Goal: Information Seeking & Learning: Learn about a topic

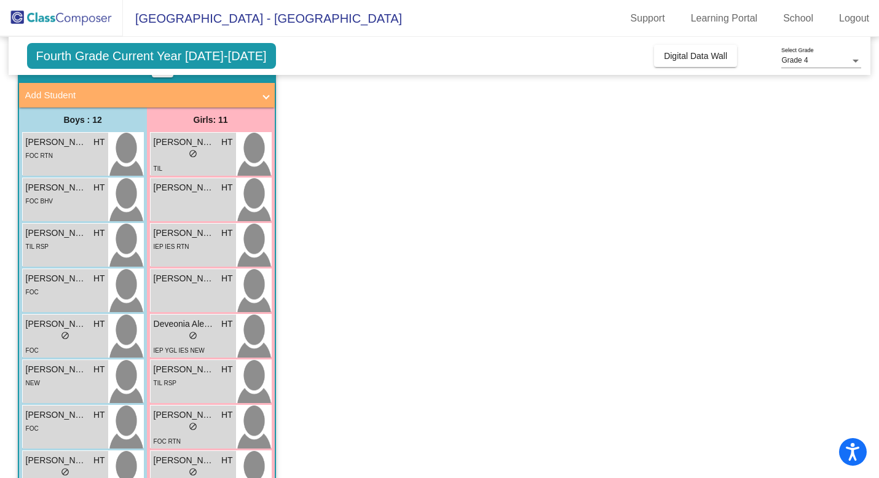
scroll to position [75, 0]
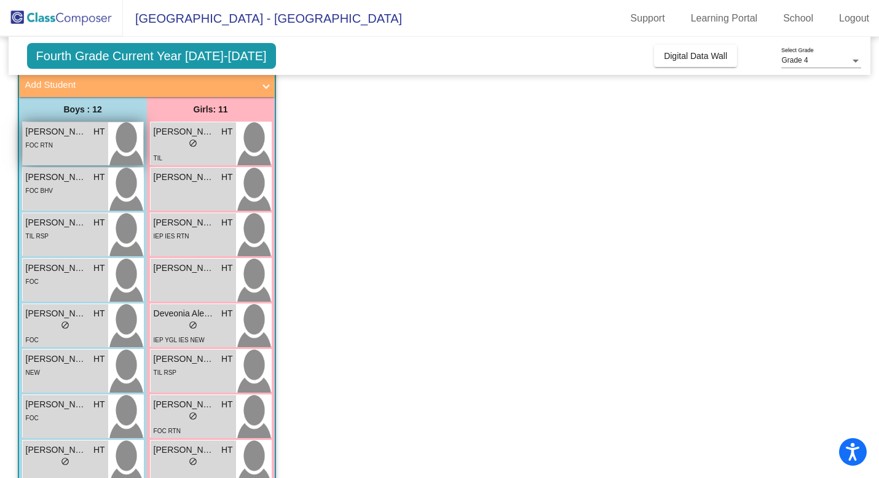
click at [65, 136] on span "[PERSON_NAME]" at bounding box center [56, 131] width 61 height 13
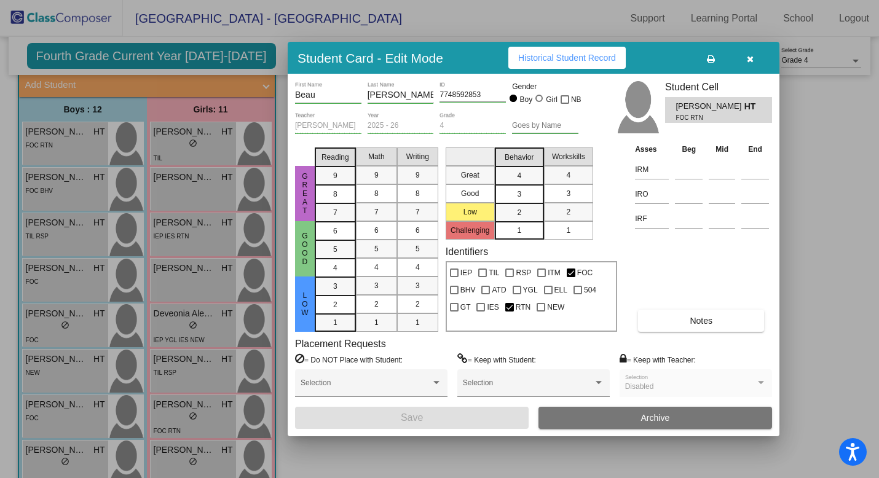
click at [692, 320] on span "Notes" at bounding box center [701, 321] width 23 height 10
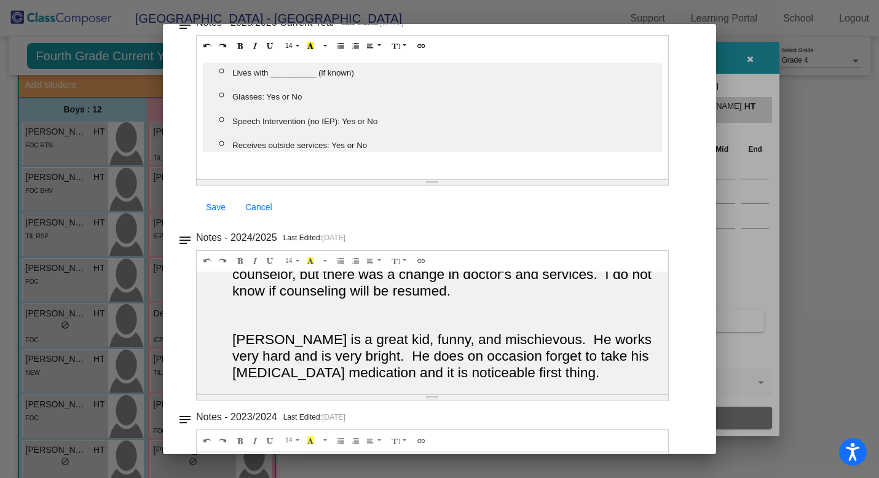
scroll to position [0, 0]
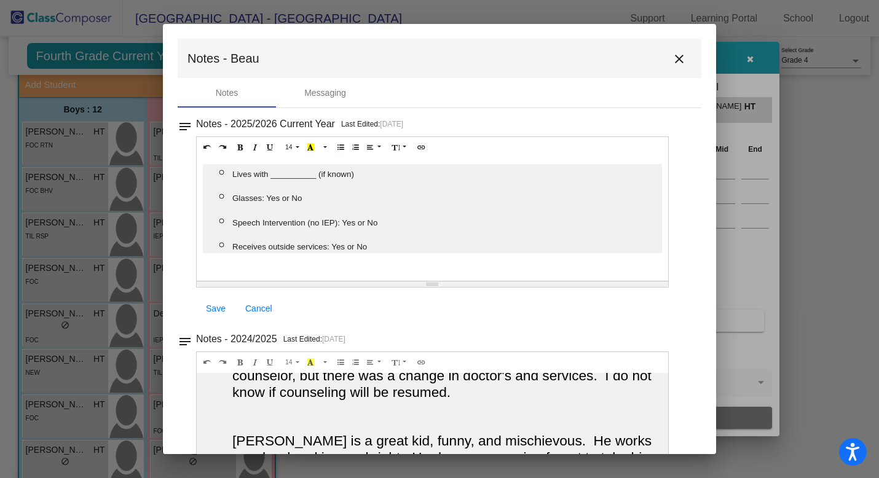
click at [675, 65] on mat-icon "close" at bounding box center [679, 59] width 15 height 15
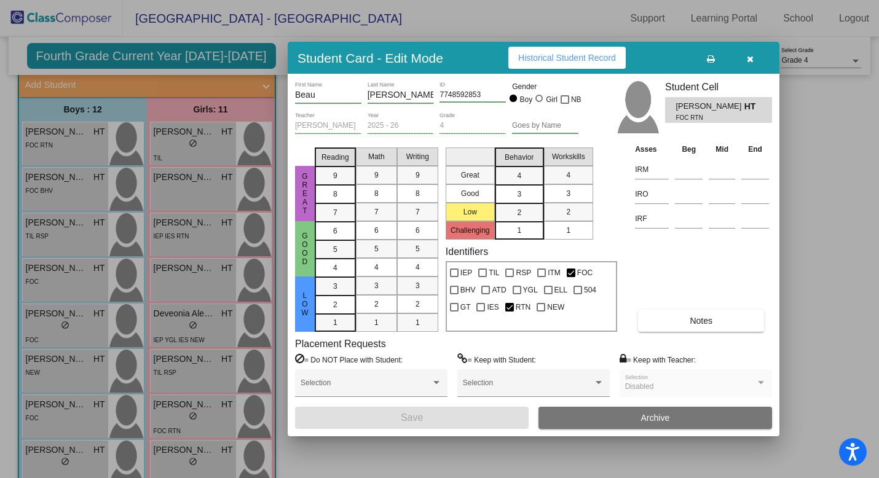
click at [38, 190] on div at bounding box center [439, 239] width 879 height 478
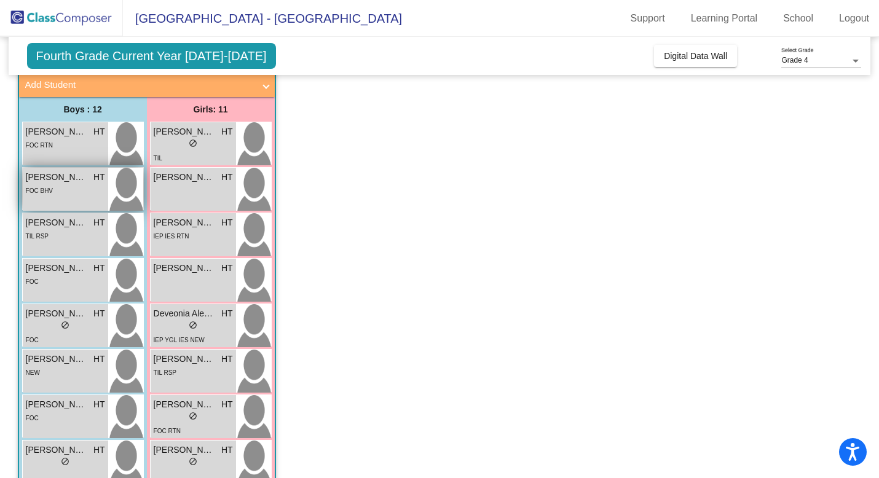
click at [74, 188] on div "FOC BHV" at bounding box center [65, 190] width 79 height 13
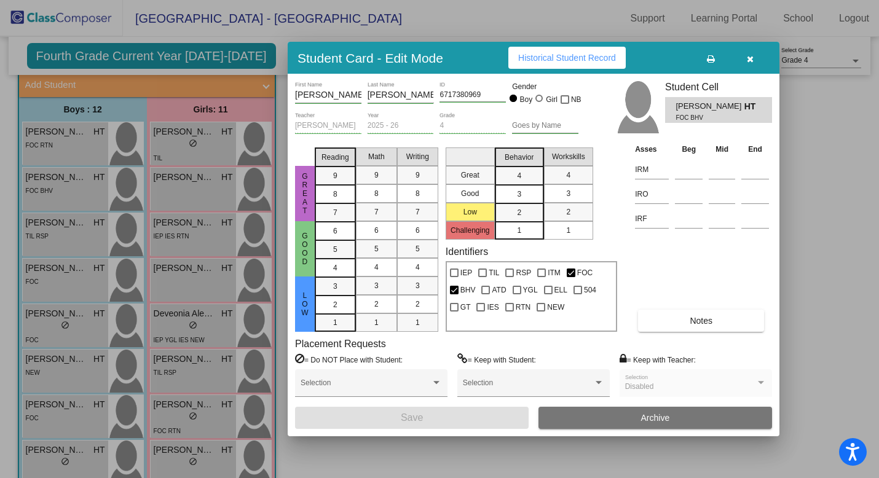
click at [699, 319] on span "Notes" at bounding box center [701, 321] width 23 height 10
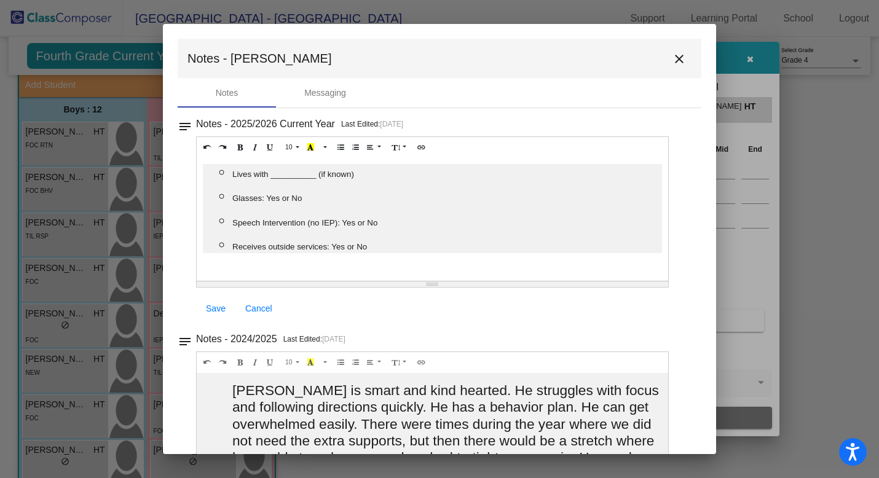
click at [676, 57] on mat-icon "close" at bounding box center [679, 59] width 15 height 15
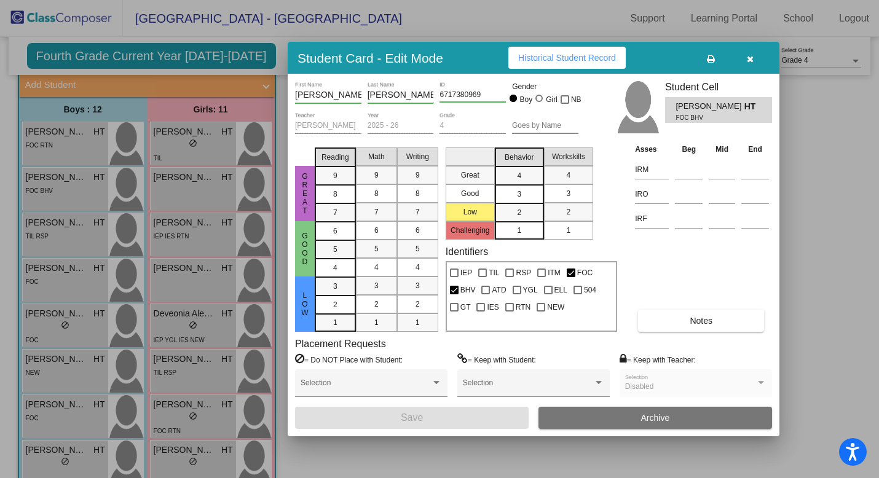
click at [61, 235] on div at bounding box center [439, 239] width 879 height 478
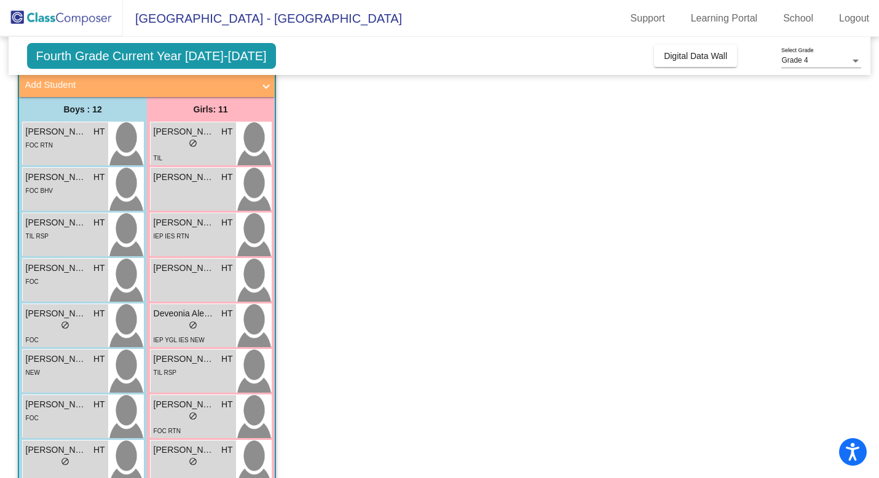
click at [61, 235] on div "TIL RSP" at bounding box center [65, 235] width 79 height 13
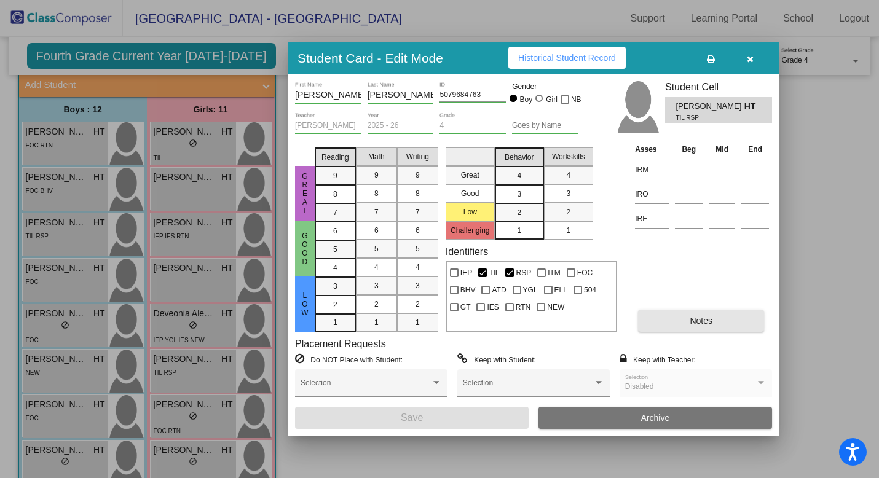
click at [682, 322] on button "Notes" at bounding box center [701, 321] width 126 height 22
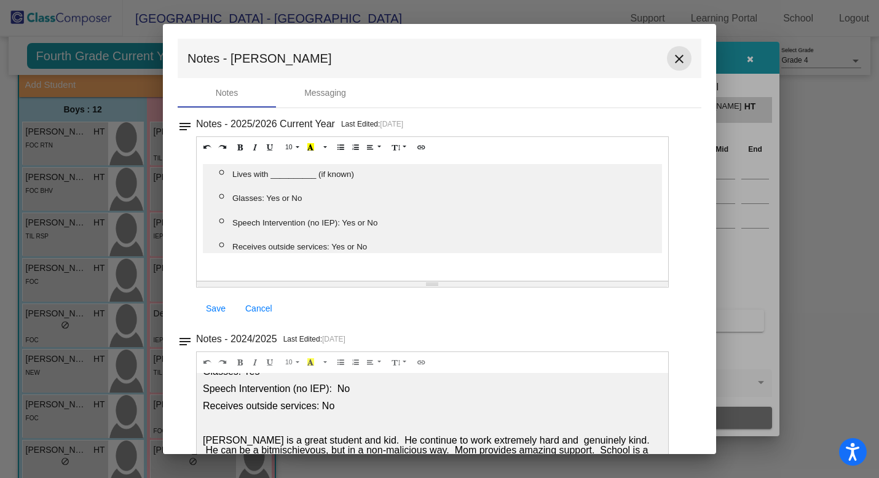
click at [673, 63] on mat-icon "close" at bounding box center [679, 59] width 15 height 15
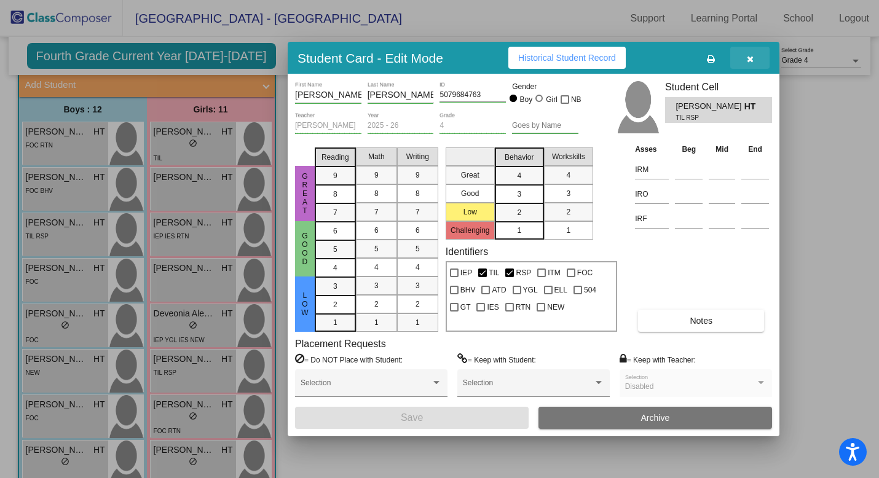
click at [750, 59] on icon "button" at bounding box center [750, 59] width 7 height 9
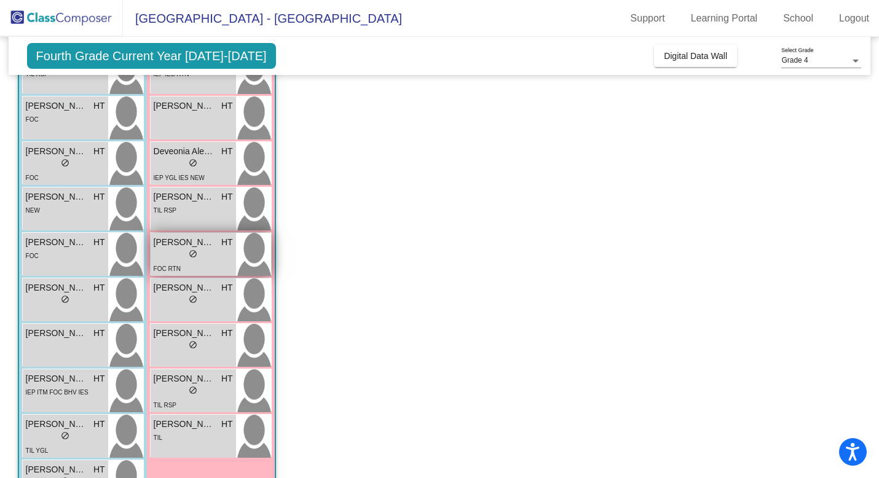
scroll to position [238, 0]
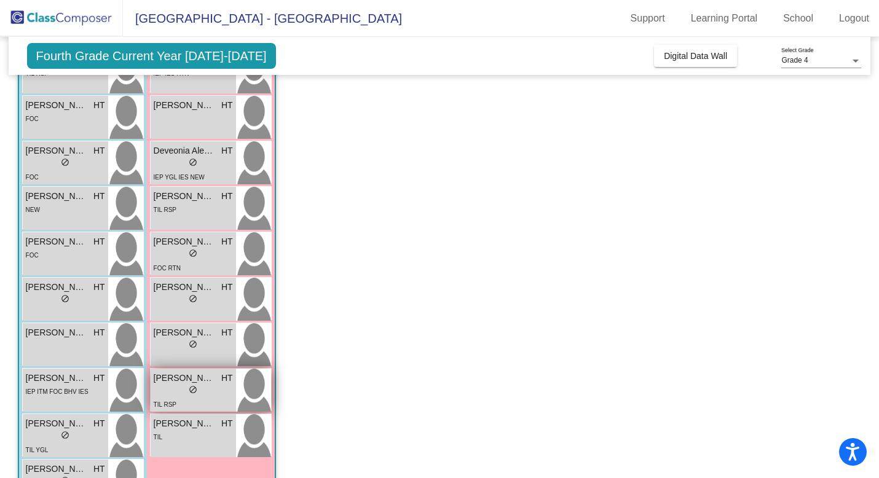
click at [221, 392] on div "lock do_not_disturb_alt" at bounding box center [193, 391] width 79 height 13
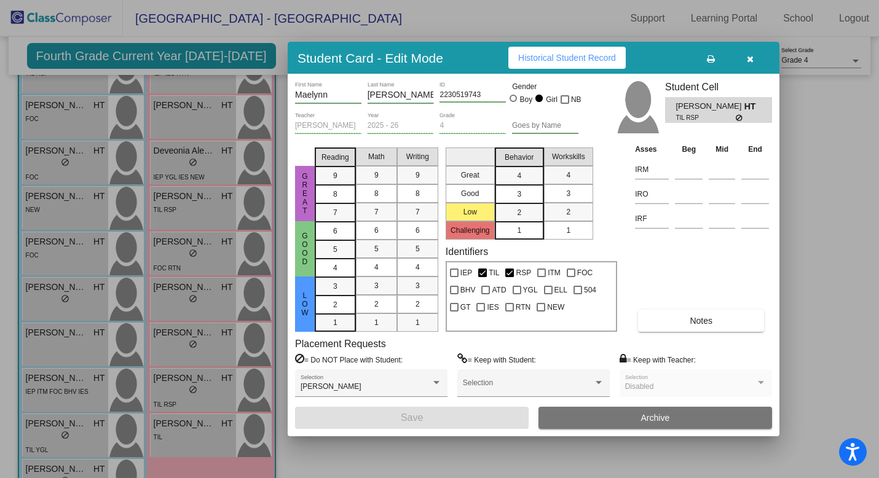
click at [689, 316] on button "Notes" at bounding box center [701, 321] width 126 height 22
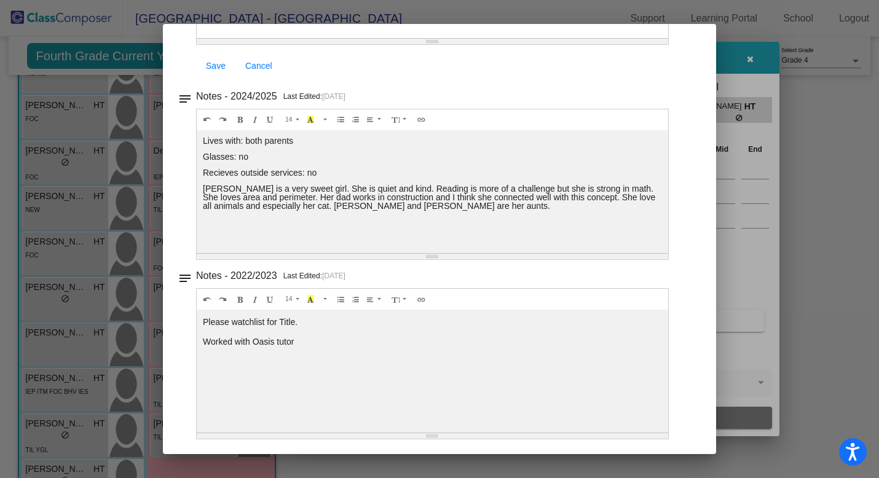
scroll to position [0, 0]
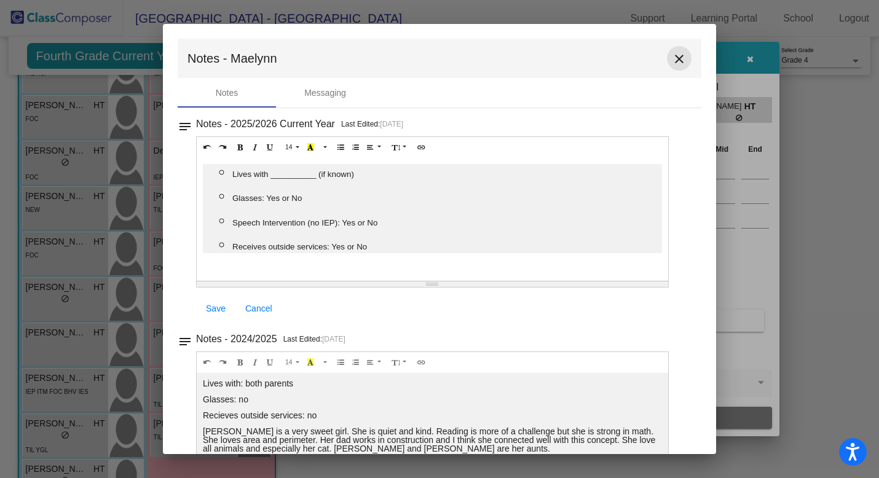
click at [672, 61] on mat-icon "close" at bounding box center [679, 59] width 15 height 15
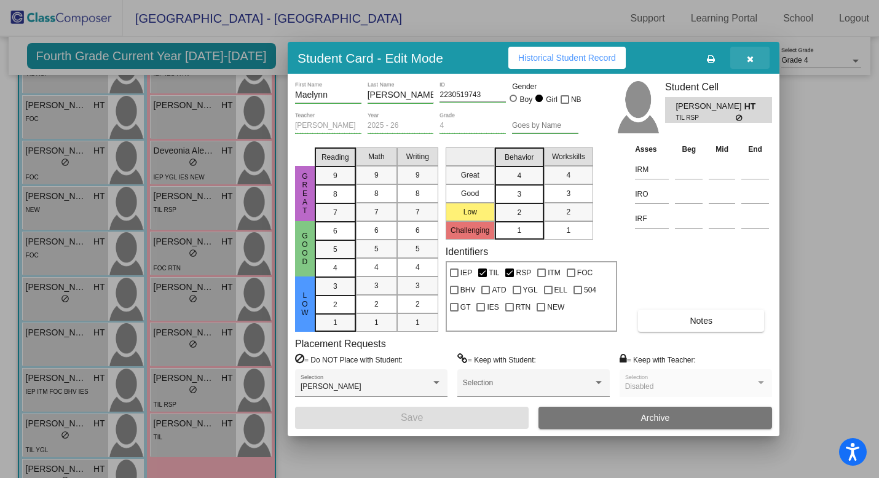
click at [749, 57] on icon "button" at bounding box center [750, 59] width 7 height 9
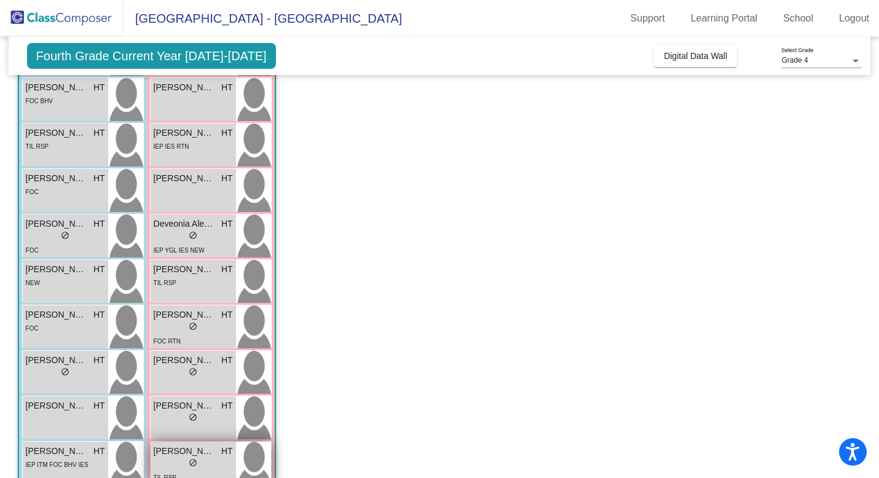
scroll to position [164, 0]
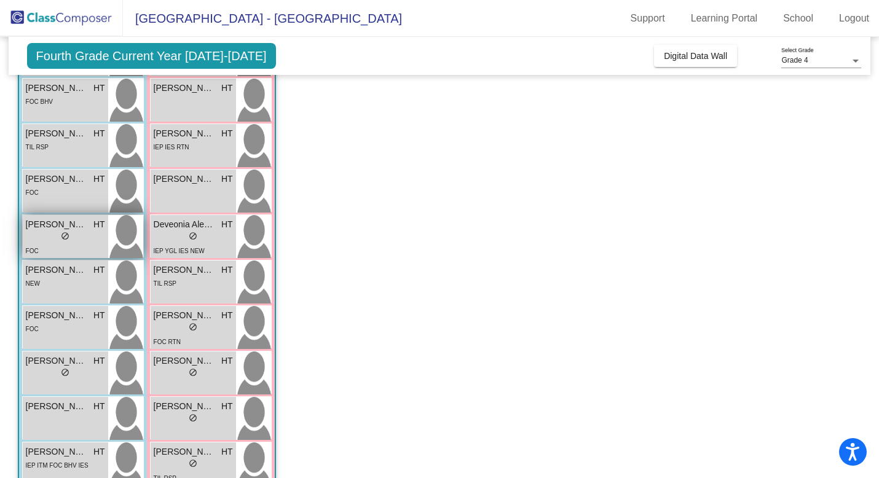
click at [68, 244] on div "FOC" at bounding box center [65, 250] width 79 height 13
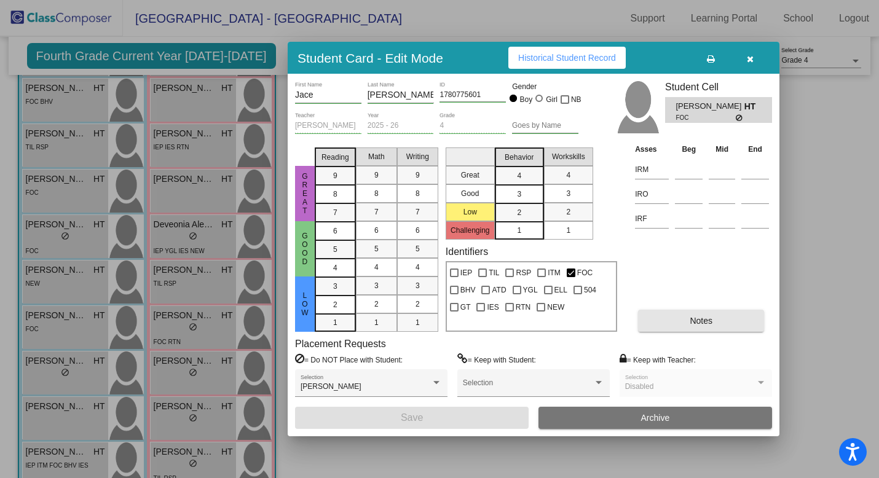
click at [705, 314] on button "Notes" at bounding box center [701, 321] width 126 height 22
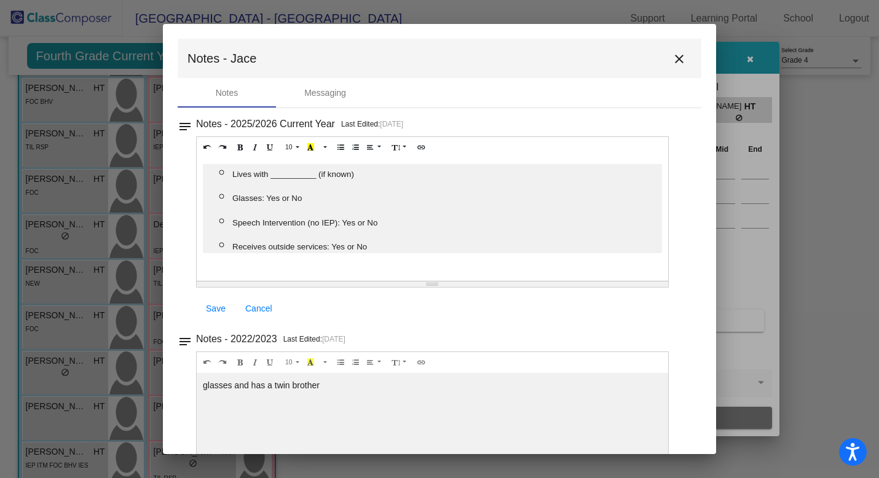
scroll to position [0, 0]
click at [674, 59] on mat-icon "close" at bounding box center [679, 59] width 15 height 15
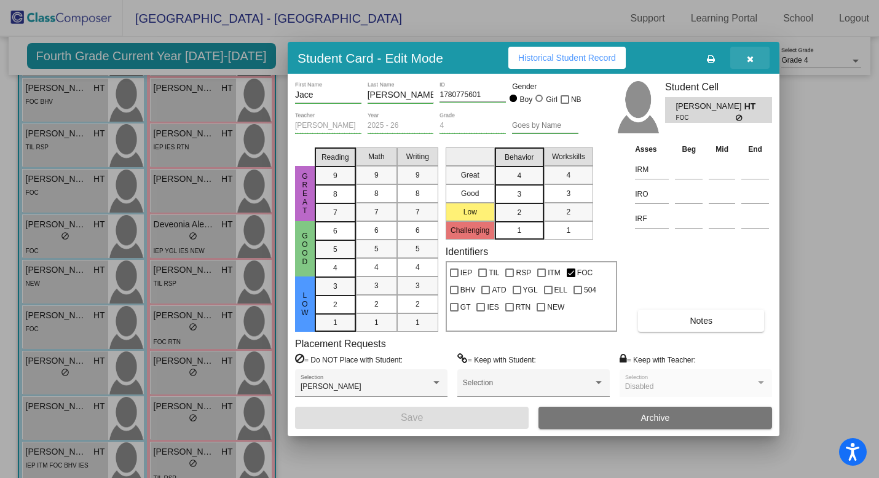
click at [752, 61] on icon "button" at bounding box center [750, 59] width 7 height 9
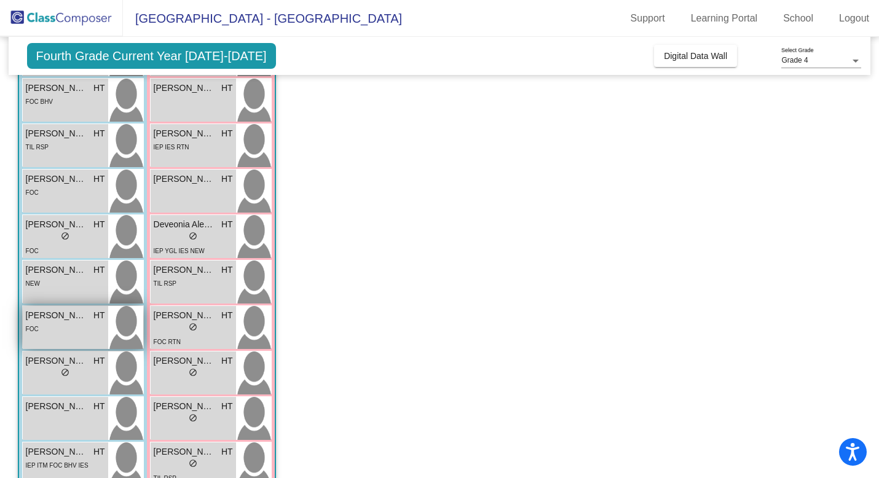
click at [53, 325] on div "FOC" at bounding box center [65, 328] width 79 height 13
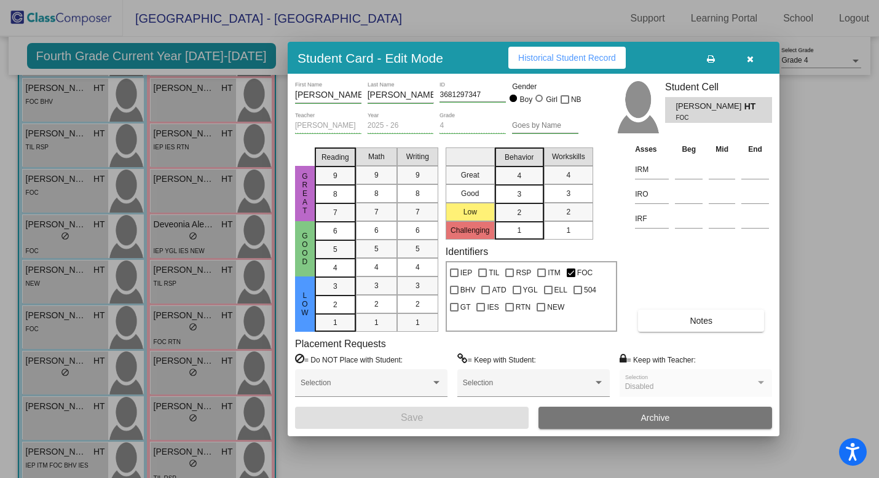
click at [704, 322] on span "Notes" at bounding box center [701, 321] width 23 height 10
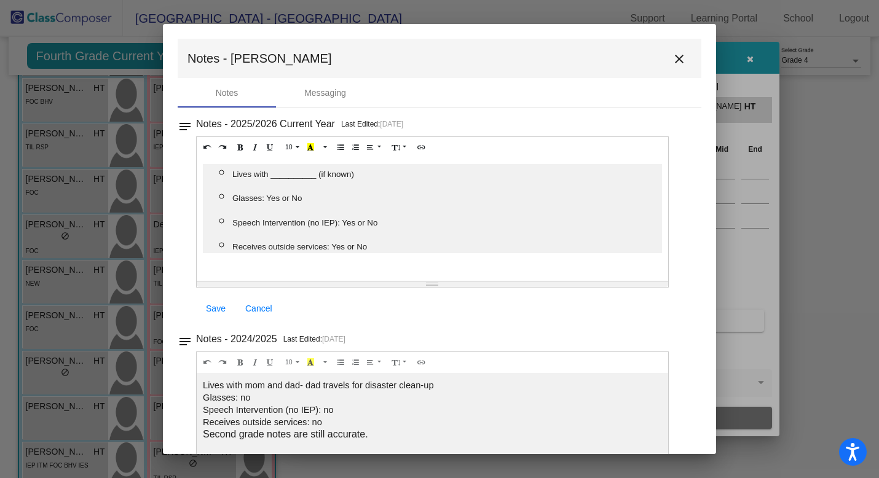
click at [672, 60] on mat-icon "close" at bounding box center [679, 59] width 15 height 15
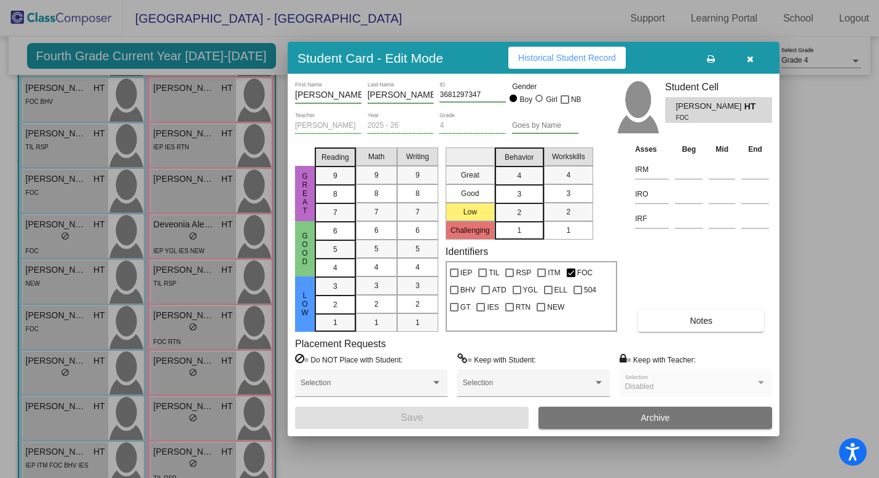
click at [752, 65] on button "button" at bounding box center [750, 58] width 39 height 22
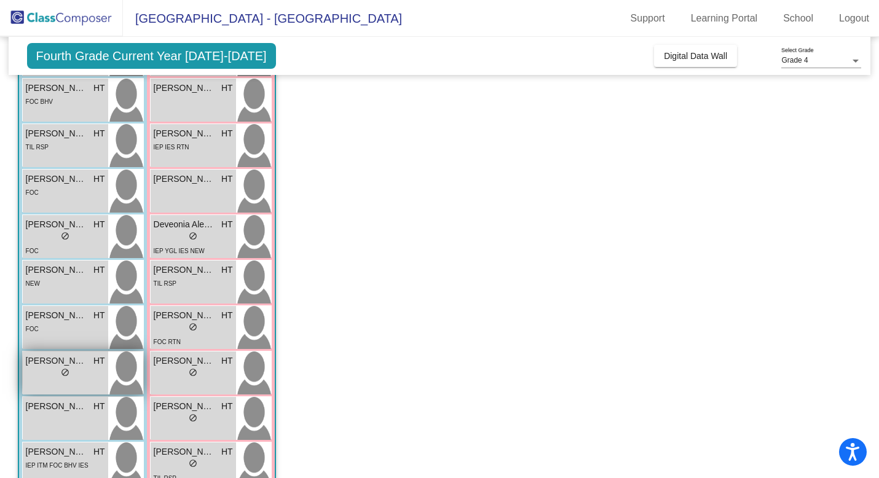
click at [85, 379] on div "lock do_not_disturb_alt" at bounding box center [65, 374] width 79 height 13
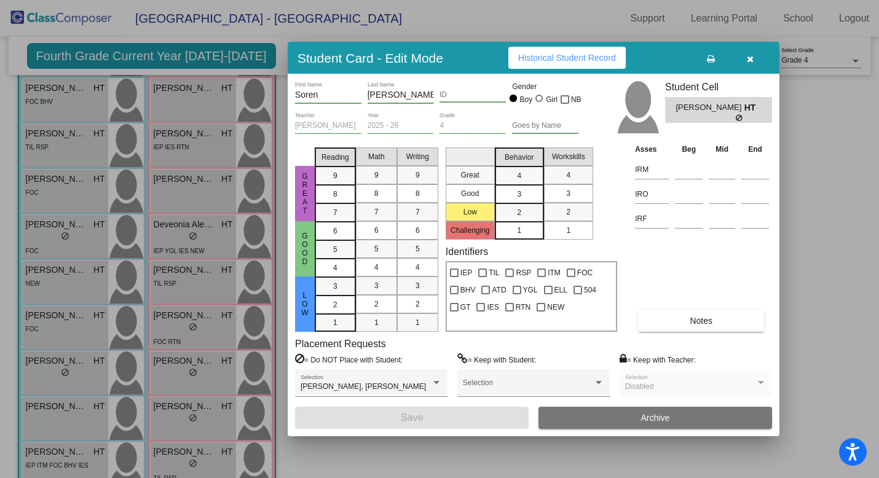
click at [705, 323] on span "Notes" at bounding box center [701, 321] width 23 height 10
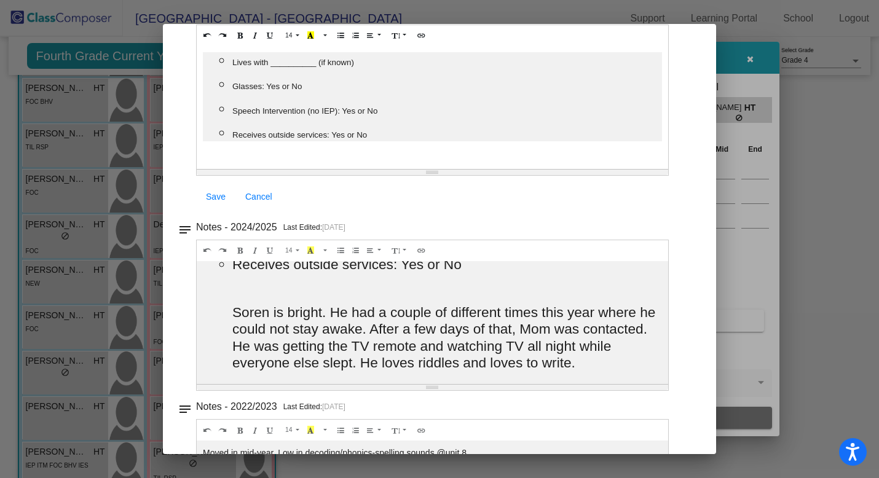
scroll to position [113, 0]
drag, startPoint x: 656, startPoint y: 323, endPoint x: 657, endPoint y: 314, distance: 8.7
click at [657, 169] on div "Lives with _mom_________ (if known) Glasses: No Speech Intervention (no IEP): N…" at bounding box center [433, 107] width 472 height 123
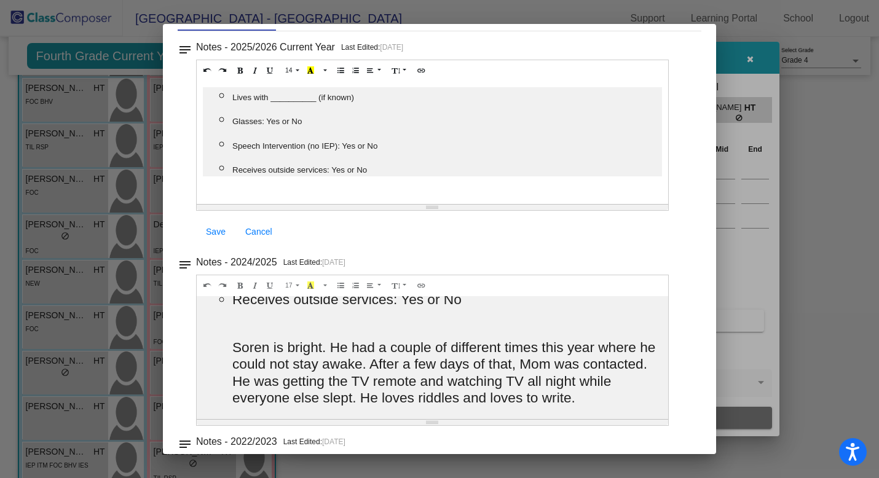
scroll to position [0, 0]
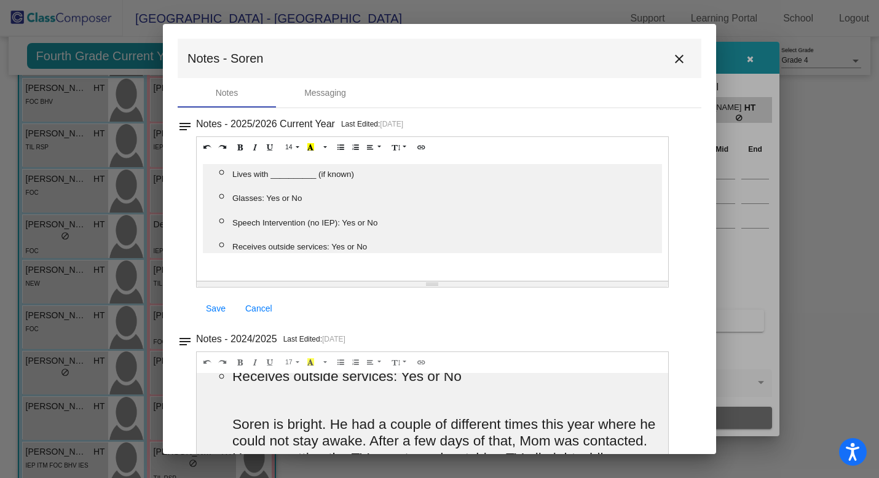
click at [672, 58] on mat-icon "close" at bounding box center [679, 59] width 15 height 15
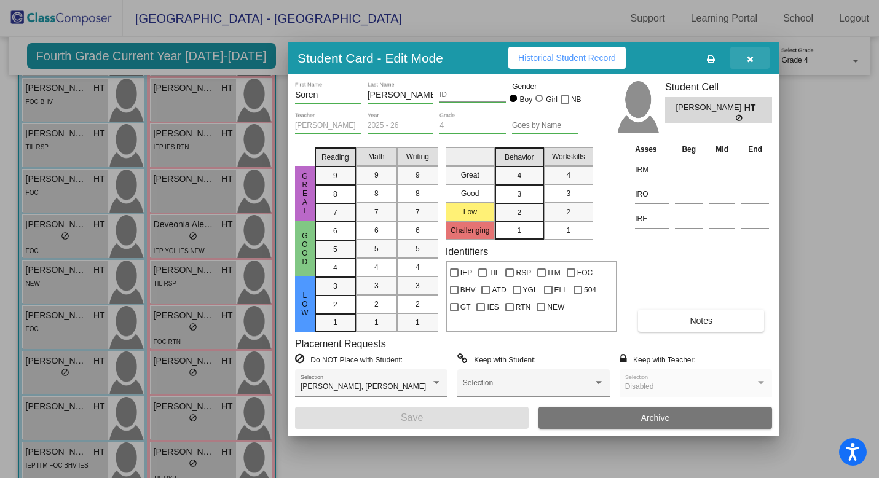
click at [750, 55] on icon "button" at bounding box center [750, 59] width 7 height 9
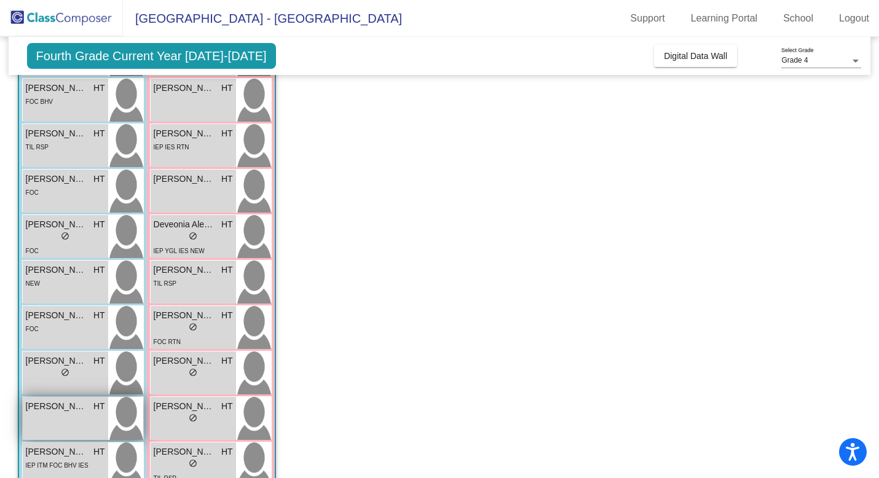
click at [71, 426] on div "[PERSON_NAME] HT lock do_not_disturb_alt" at bounding box center [65, 418] width 85 height 43
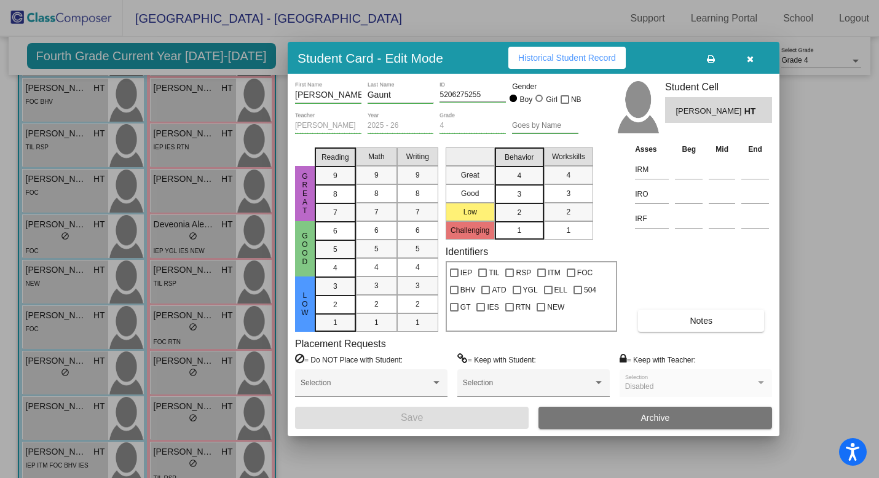
click at [684, 321] on button "Notes" at bounding box center [701, 321] width 126 height 22
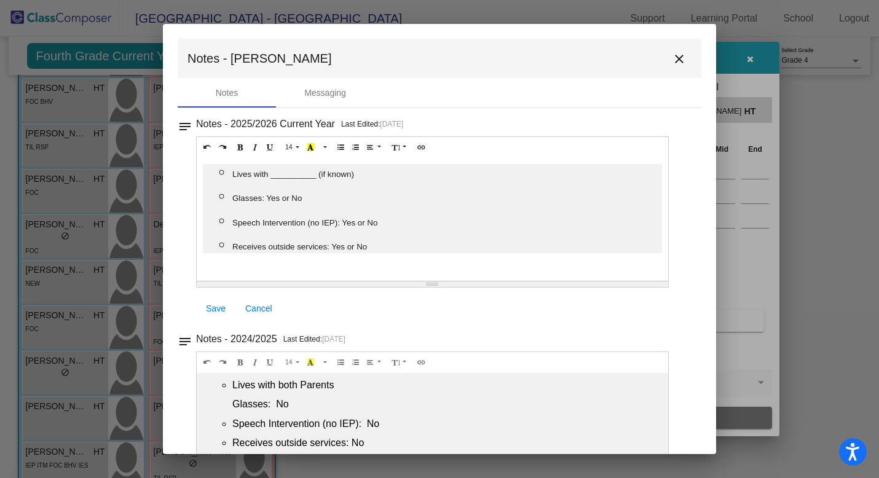
click at [672, 60] on mat-icon "close" at bounding box center [679, 59] width 15 height 15
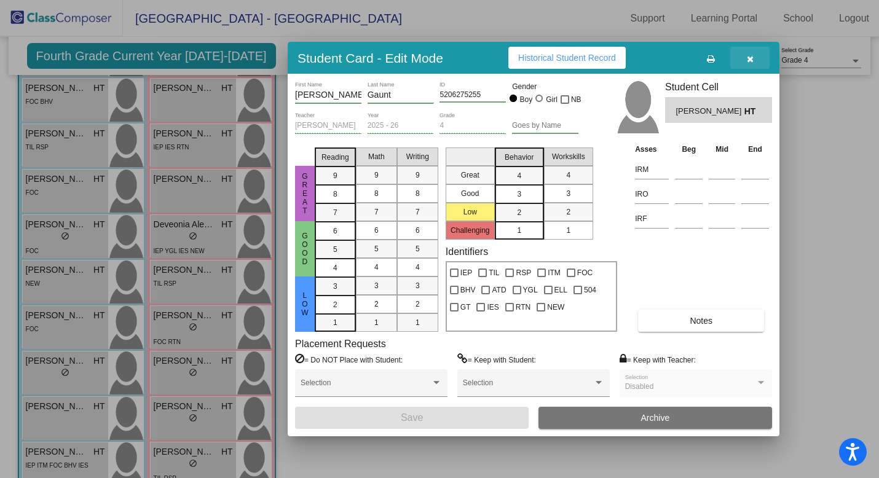
click at [750, 59] on icon "button" at bounding box center [750, 59] width 7 height 9
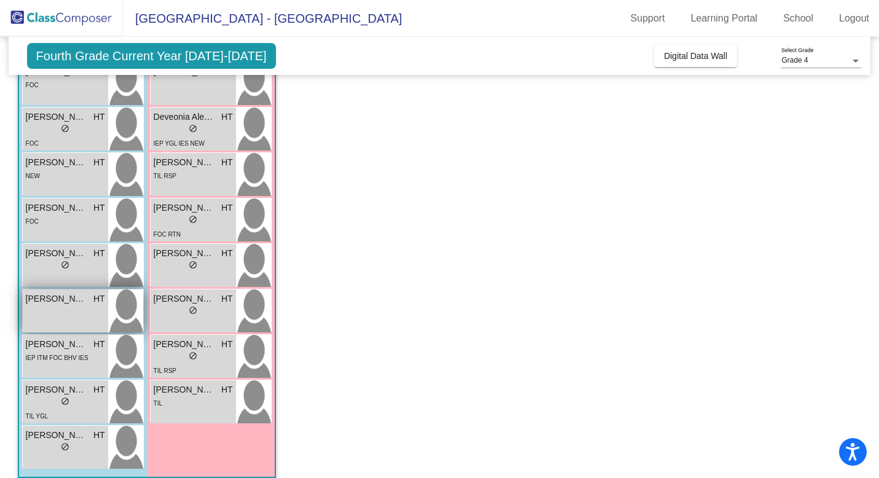
scroll to position [284, 0]
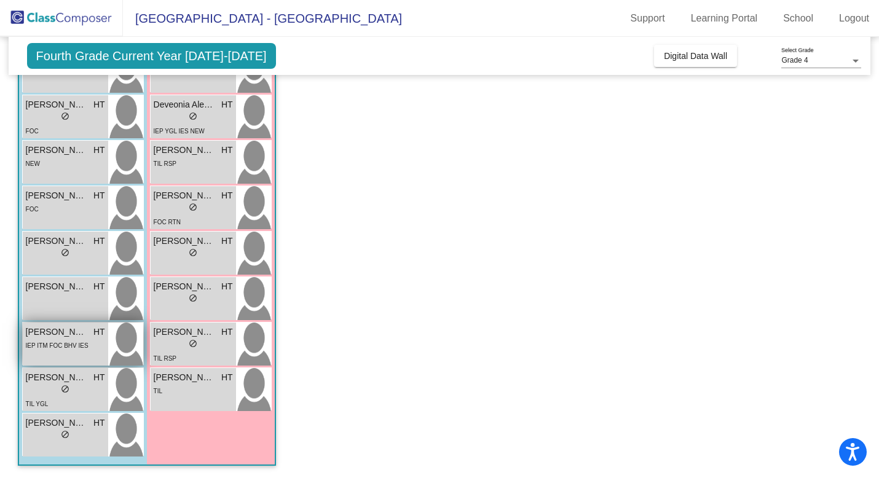
click at [69, 345] on span "IEP ITM FOC BHV IES" at bounding box center [57, 346] width 63 height 7
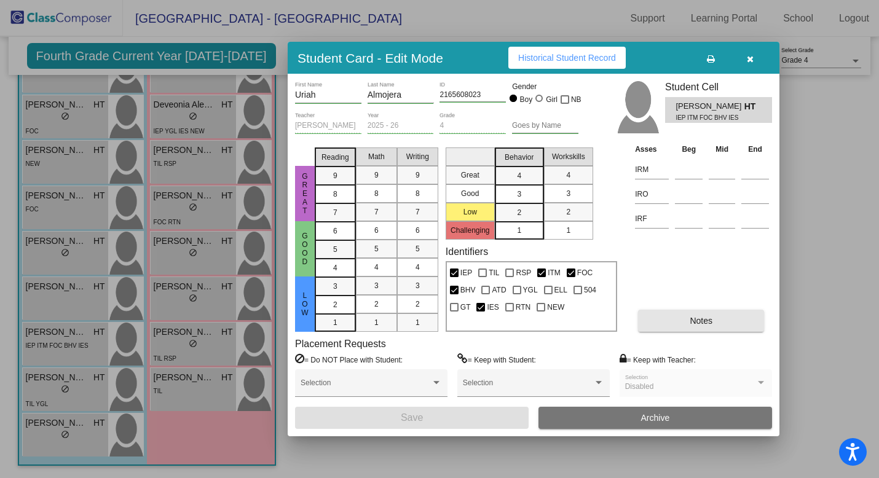
click at [689, 315] on button "Notes" at bounding box center [701, 321] width 126 height 22
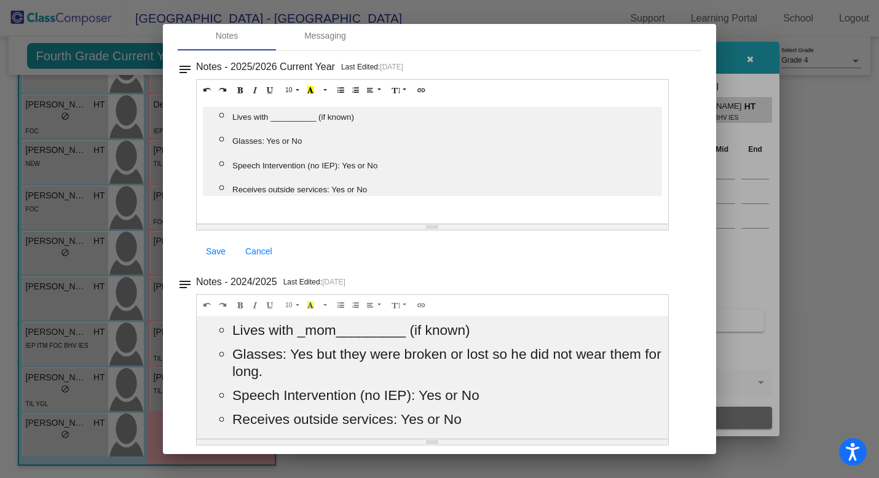
scroll to position [0, 0]
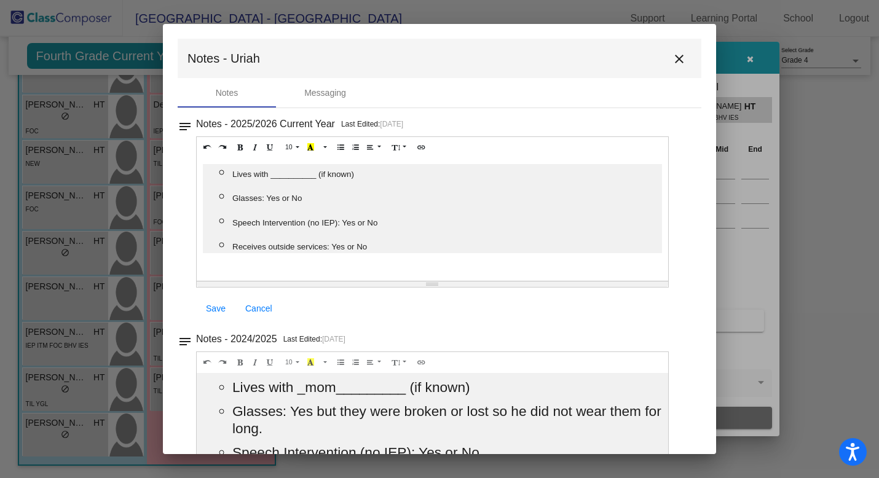
click at [672, 57] on mat-icon "close" at bounding box center [679, 59] width 15 height 15
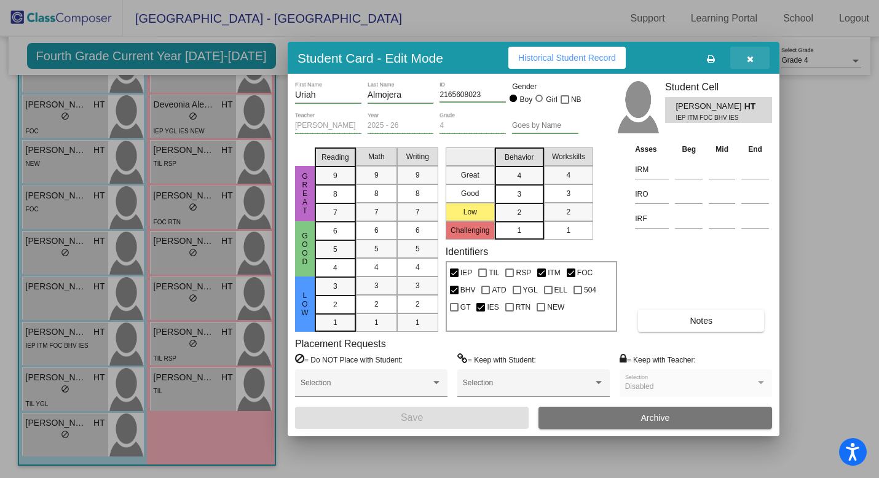
click at [748, 56] on icon "button" at bounding box center [750, 59] width 7 height 9
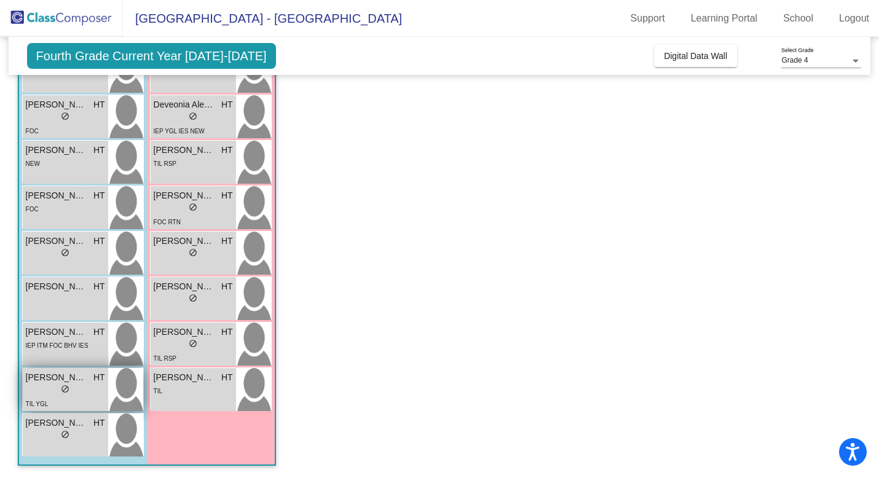
click at [65, 389] on span "do_not_disturb_alt" at bounding box center [65, 389] width 9 height 9
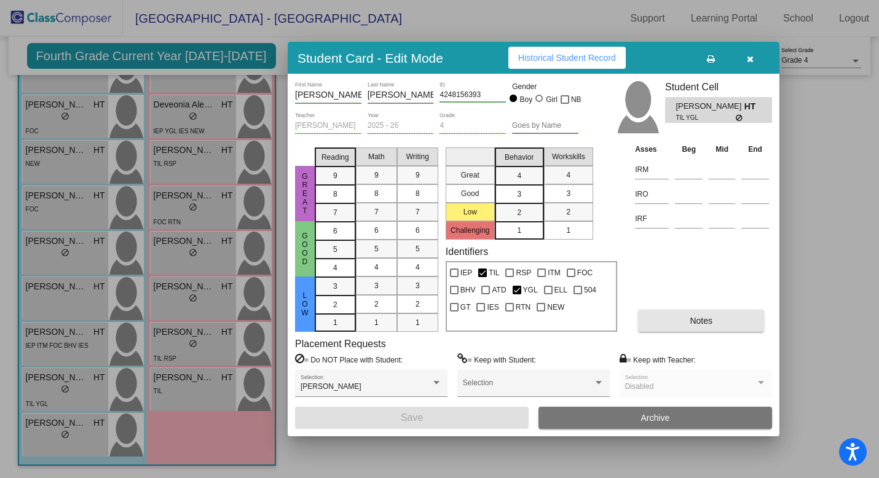
click at [722, 313] on button "Notes" at bounding box center [701, 321] width 126 height 22
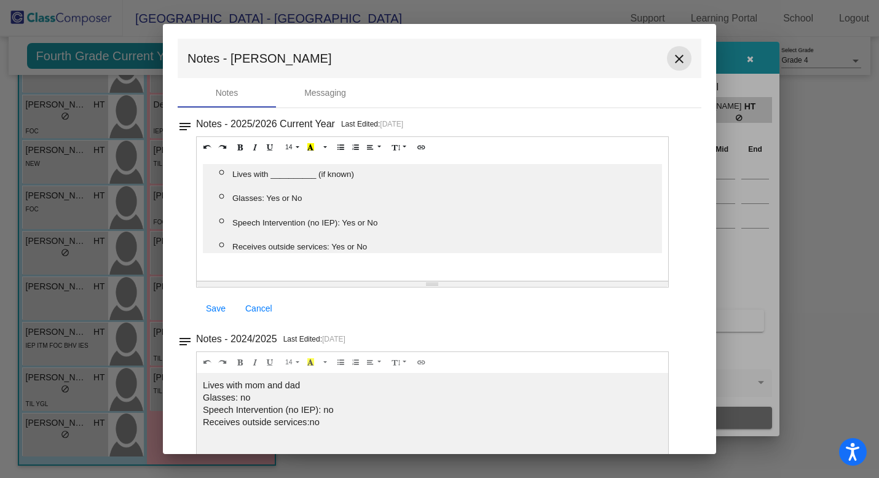
click at [674, 60] on mat-icon "close" at bounding box center [679, 59] width 15 height 15
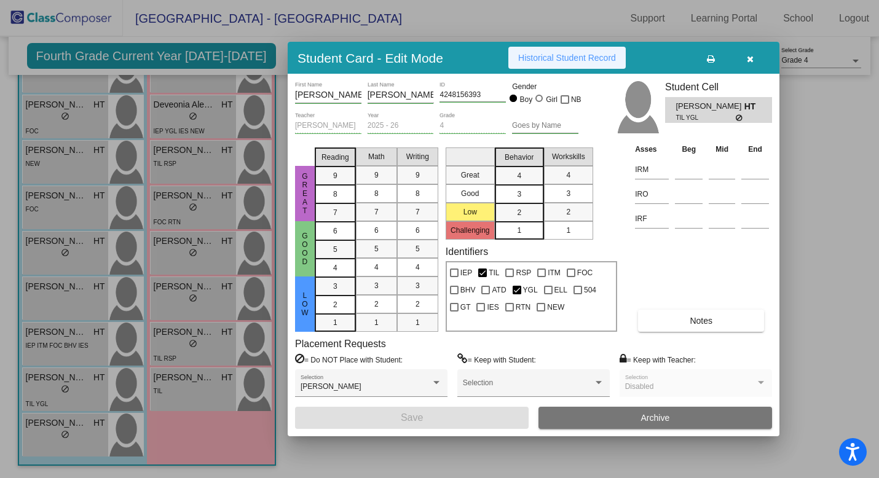
click at [590, 60] on span "Historical Student Record" at bounding box center [567, 58] width 98 height 10
click at [750, 58] on icon "button" at bounding box center [750, 59] width 7 height 9
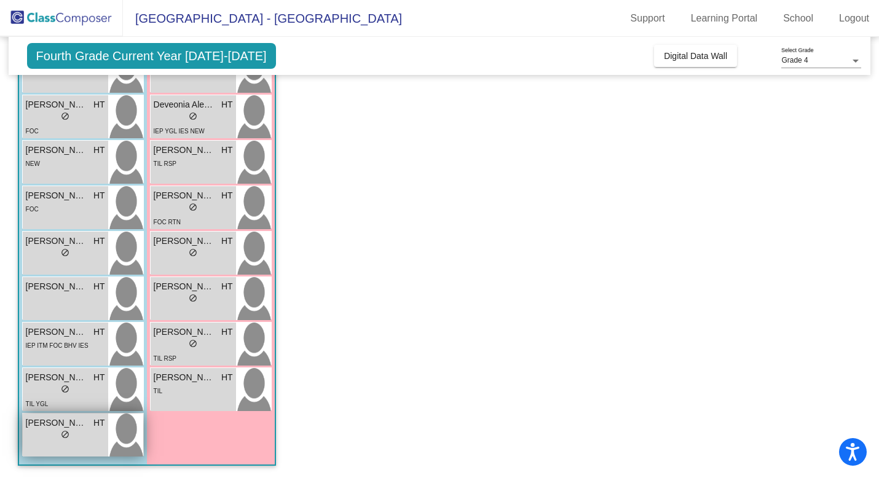
click at [62, 438] on span "do_not_disturb_alt" at bounding box center [65, 434] width 9 height 9
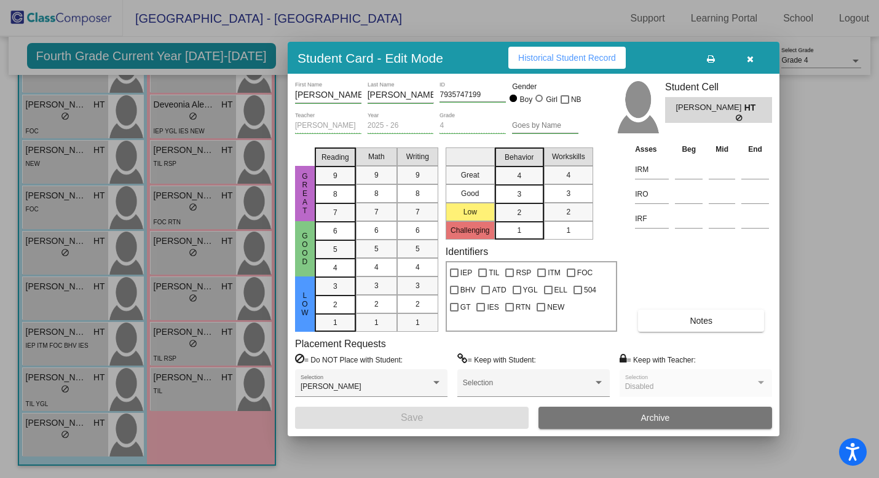
click at [687, 333] on div "[PERSON_NAME] First Name [PERSON_NAME] Last Name 7935747199 ID Gender Boy Girl …" at bounding box center [533, 254] width 477 height 347
click at [689, 328] on button "Notes" at bounding box center [701, 321] width 126 height 22
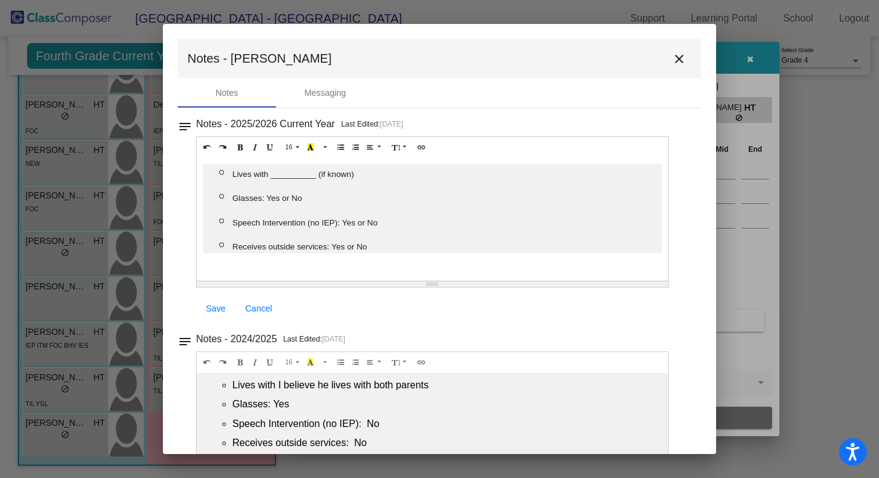
click at [676, 57] on mat-icon "close" at bounding box center [679, 59] width 15 height 15
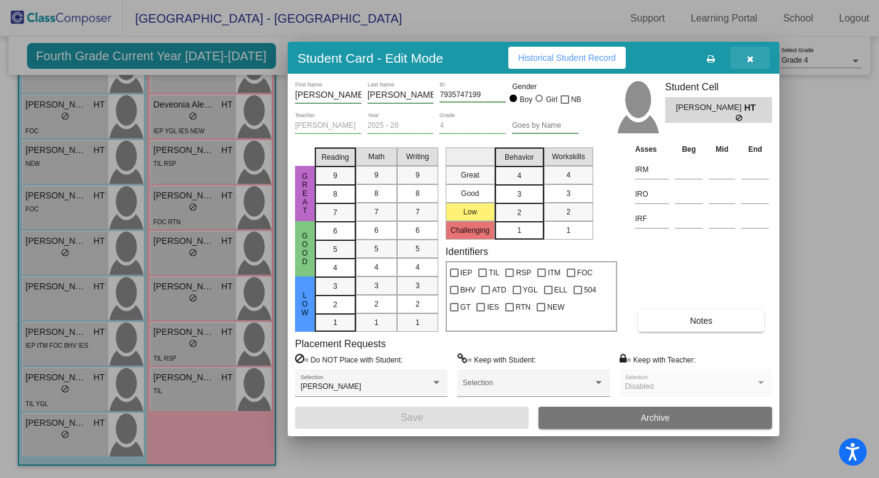
click at [748, 60] on icon "button" at bounding box center [750, 59] width 7 height 9
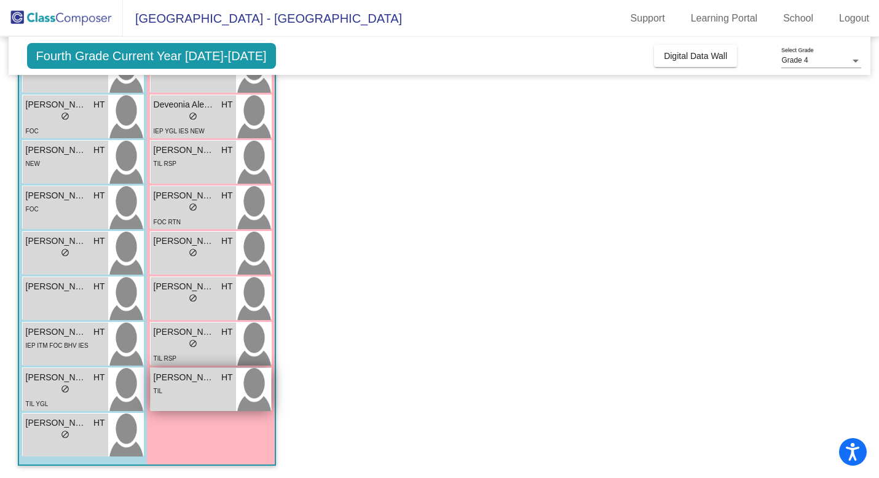
click at [194, 389] on div "TIL" at bounding box center [193, 390] width 79 height 13
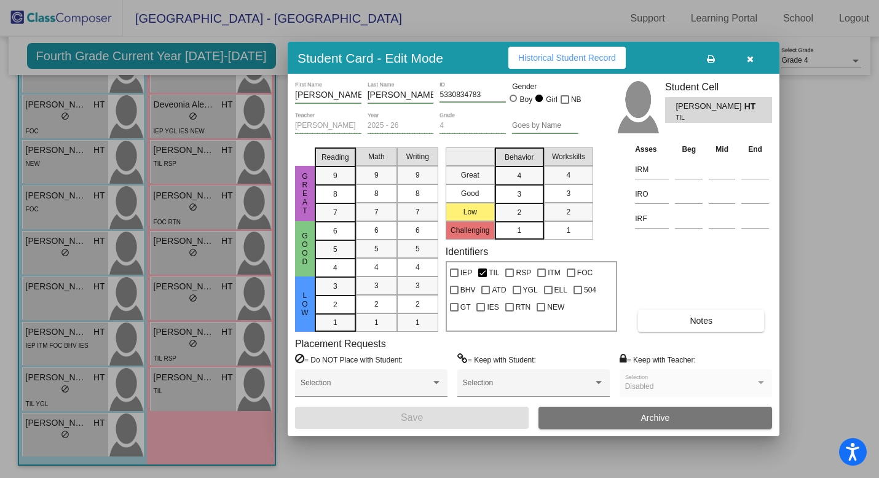
click at [691, 327] on button "Notes" at bounding box center [701, 321] width 126 height 22
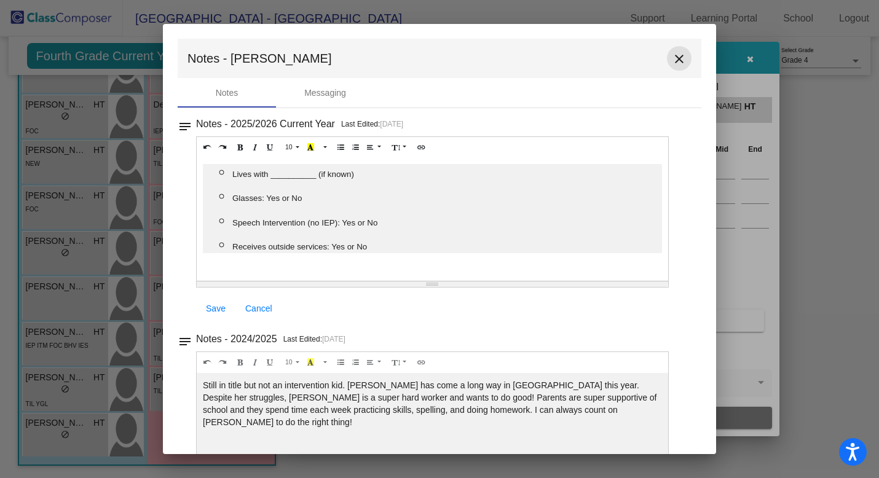
click at [672, 57] on mat-icon "close" at bounding box center [679, 59] width 15 height 15
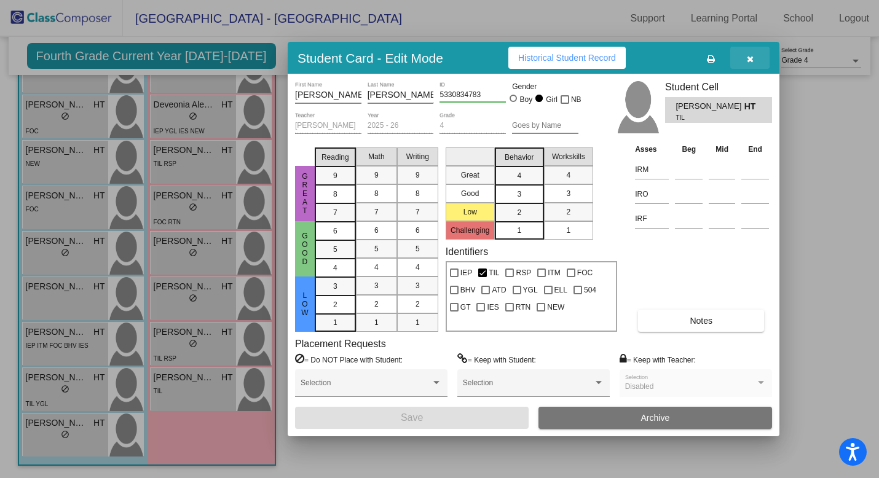
click at [747, 58] on icon "button" at bounding box center [750, 59] width 7 height 9
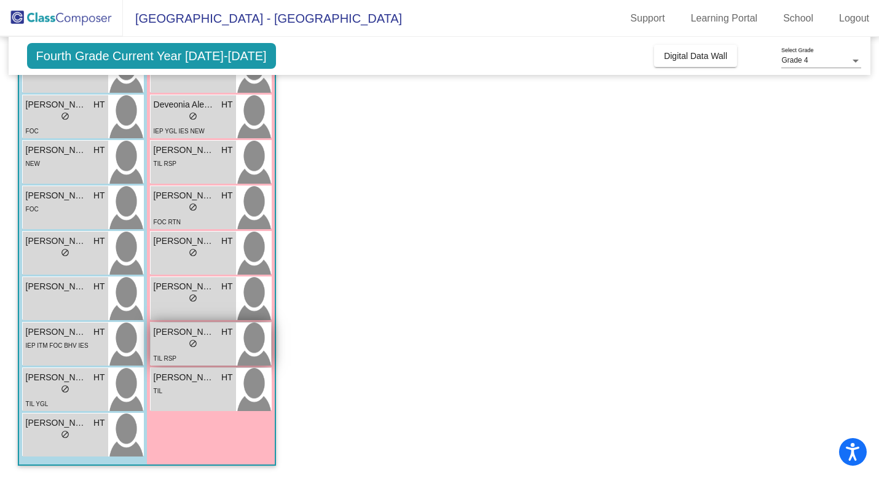
click at [191, 352] on div "TIL RSP" at bounding box center [193, 358] width 79 height 13
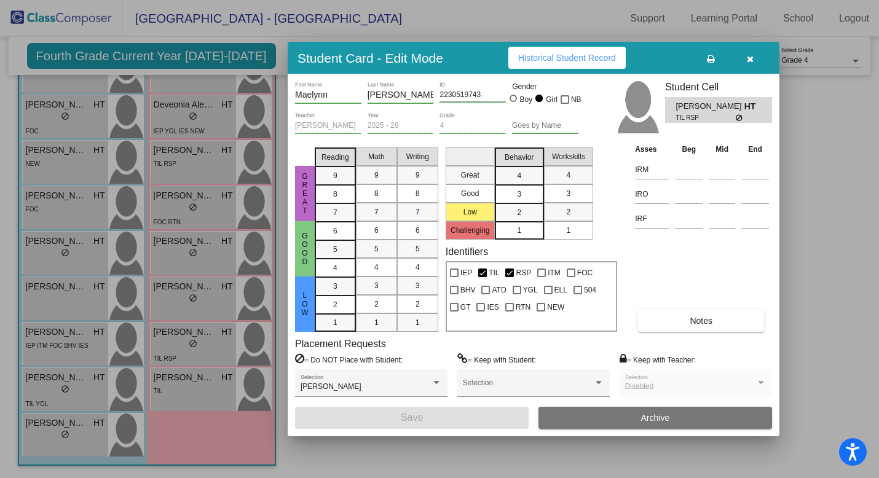
click at [715, 319] on button "Notes" at bounding box center [701, 321] width 126 height 22
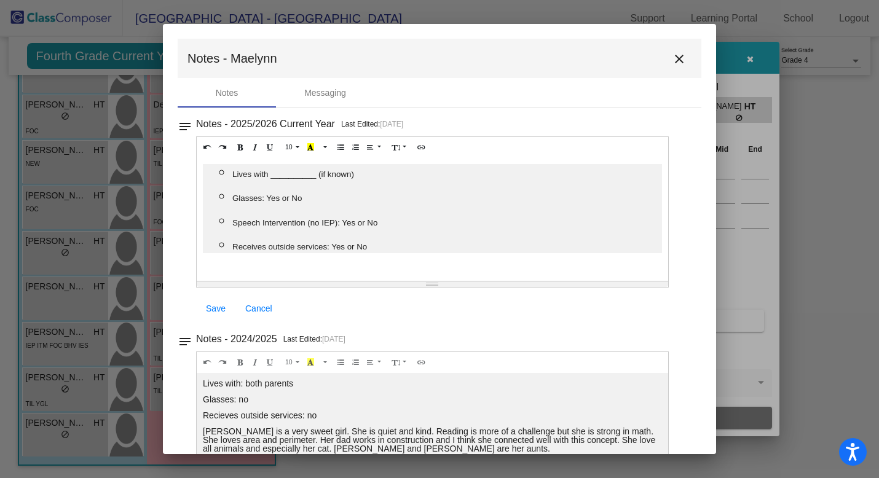
click at [672, 57] on mat-icon "close" at bounding box center [679, 59] width 15 height 15
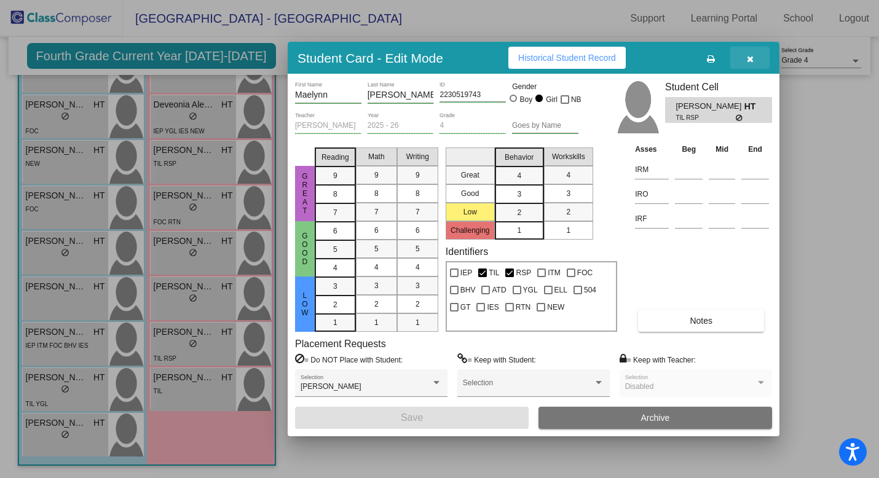
click at [752, 57] on icon "button" at bounding box center [750, 59] width 7 height 9
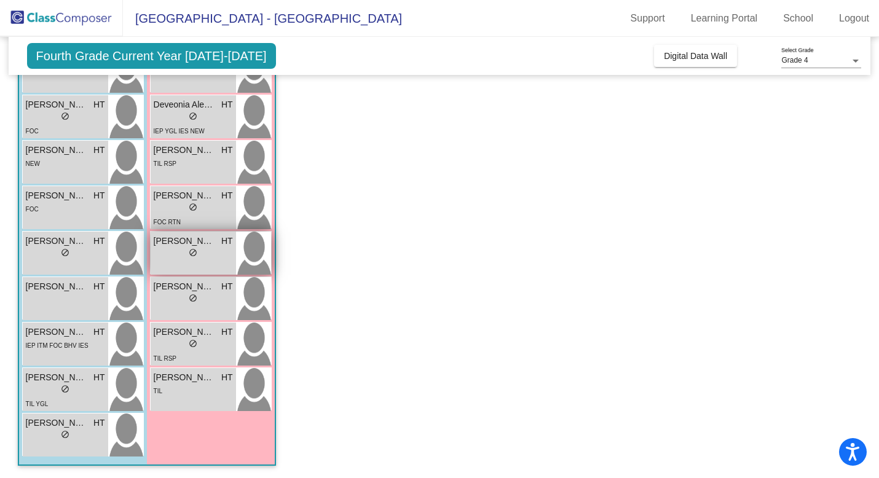
click at [166, 257] on div "lock do_not_disturb_alt" at bounding box center [193, 254] width 79 height 13
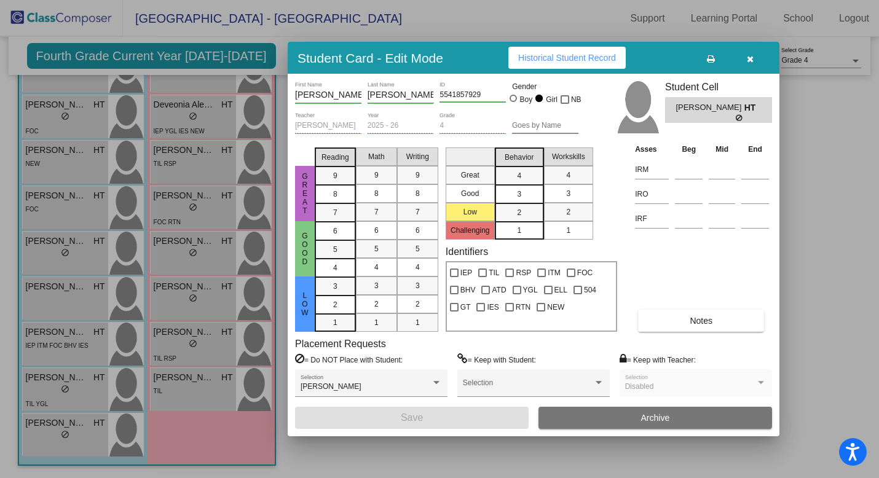
click at [672, 322] on button "Notes" at bounding box center [701, 321] width 126 height 22
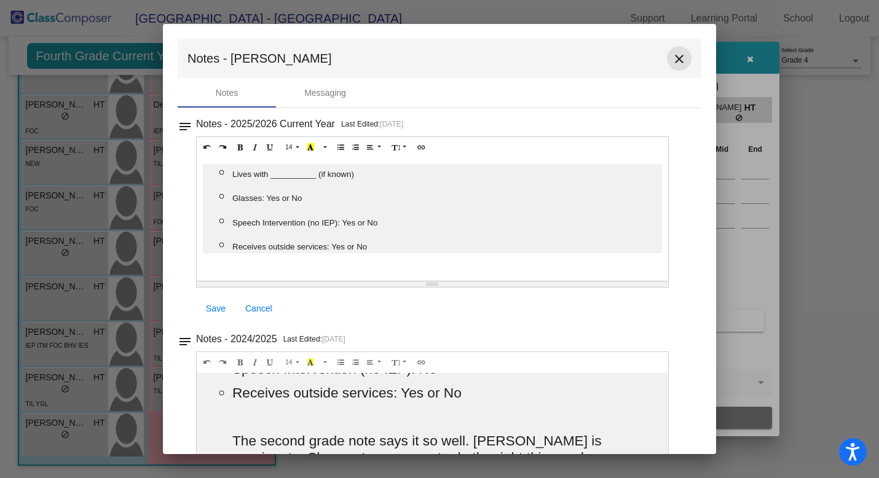
click at [675, 54] on mat-icon "close" at bounding box center [679, 59] width 15 height 15
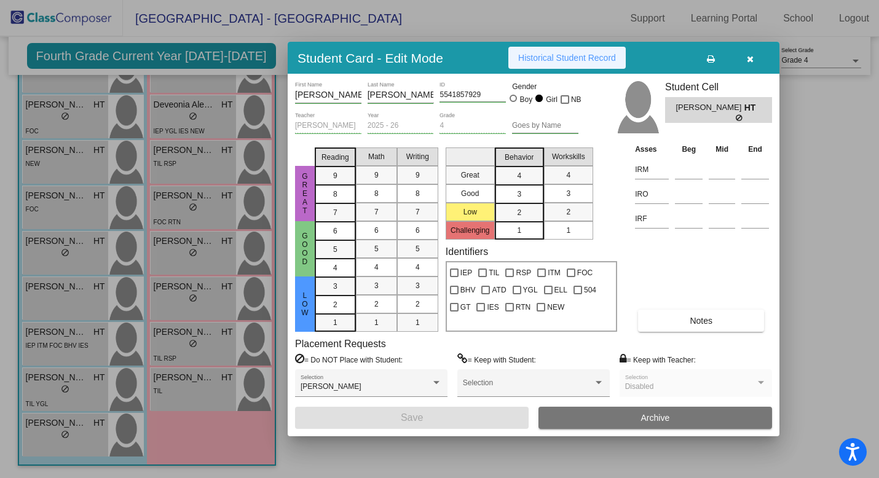
click at [595, 61] on span "Historical Student Record" at bounding box center [567, 58] width 98 height 10
click at [750, 58] on icon "button" at bounding box center [750, 59] width 7 height 9
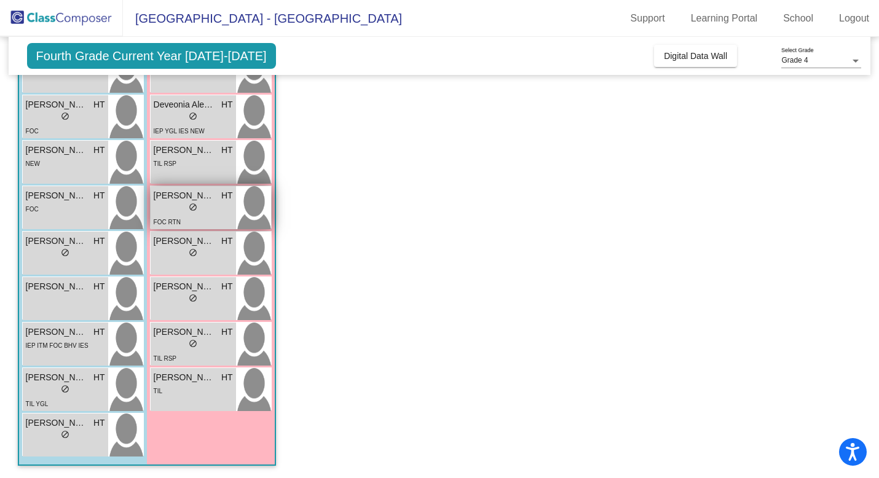
click at [207, 199] on span "[PERSON_NAME]" at bounding box center [184, 195] width 61 height 13
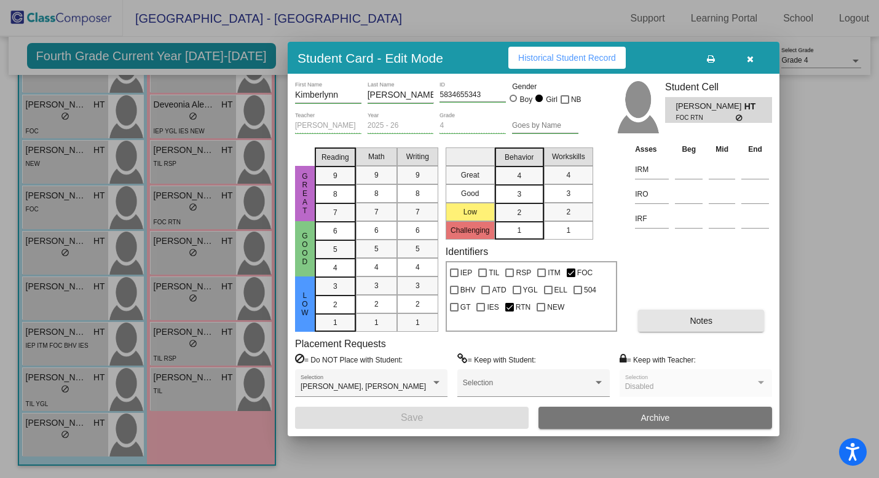
click at [697, 328] on button "Notes" at bounding box center [701, 321] width 126 height 22
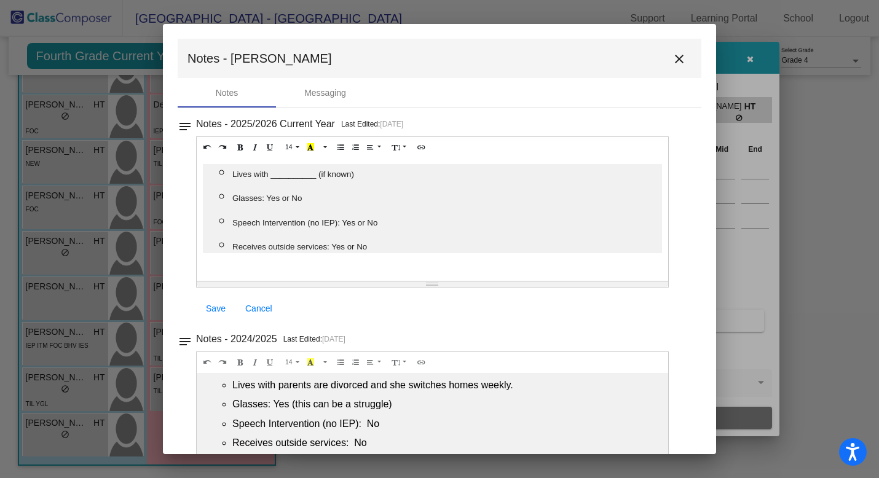
click at [676, 55] on mat-icon "close" at bounding box center [679, 59] width 15 height 15
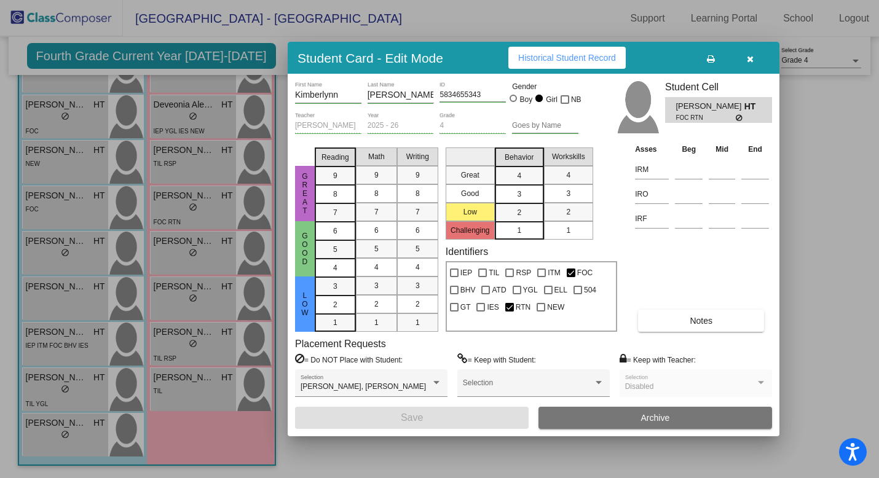
click at [554, 61] on span "Historical Student Record" at bounding box center [567, 58] width 98 height 10
click at [752, 57] on icon "button" at bounding box center [750, 59] width 7 height 9
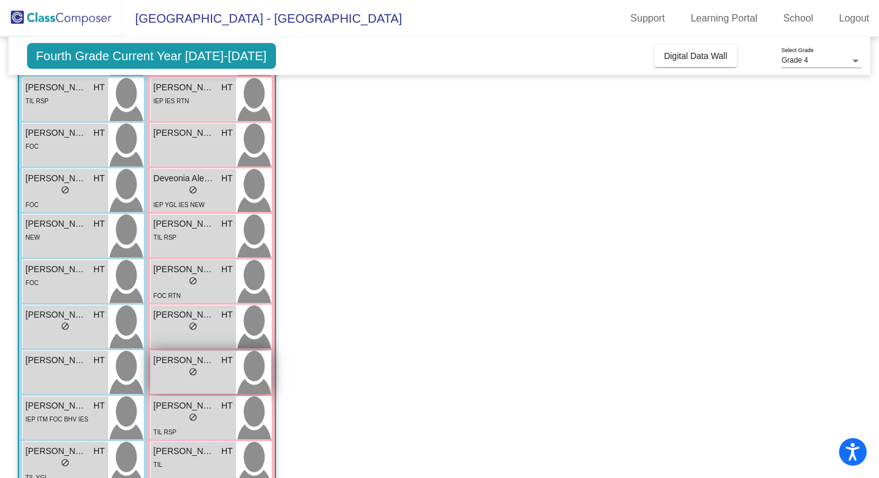
scroll to position [165, 0]
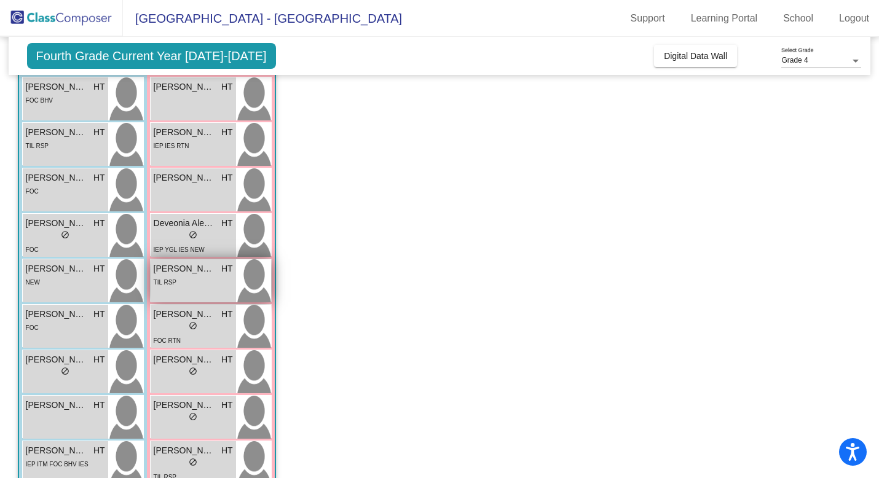
click at [206, 290] on div "[PERSON_NAME] HT lock do_not_disturb_alt TIL RSP" at bounding box center [193, 281] width 85 height 43
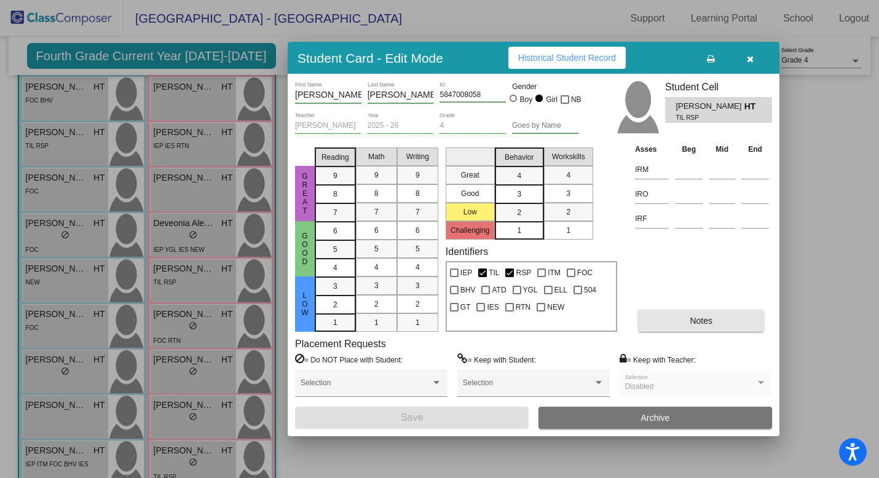
click at [692, 320] on span "Notes" at bounding box center [701, 321] width 23 height 10
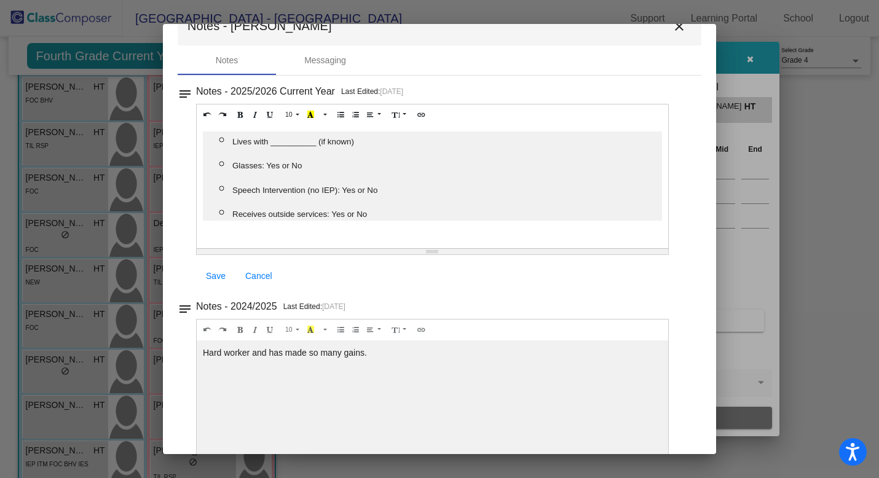
scroll to position [0, 0]
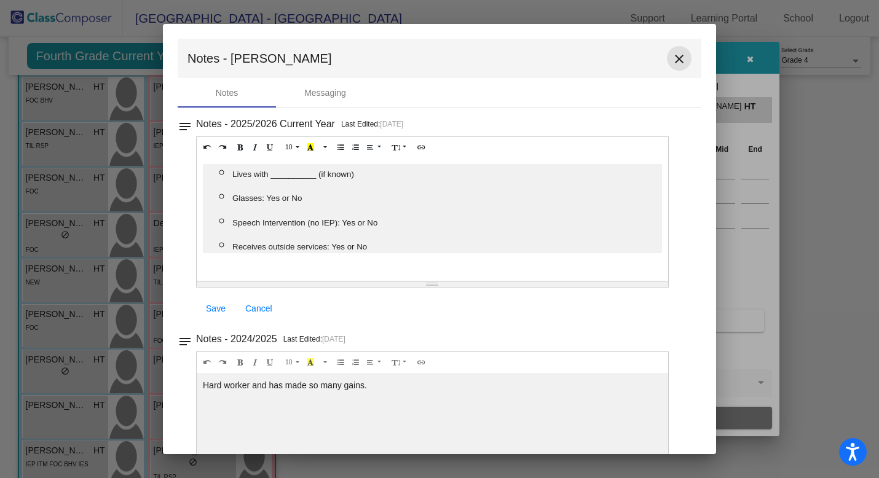
click at [673, 58] on mat-icon "close" at bounding box center [679, 59] width 15 height 15
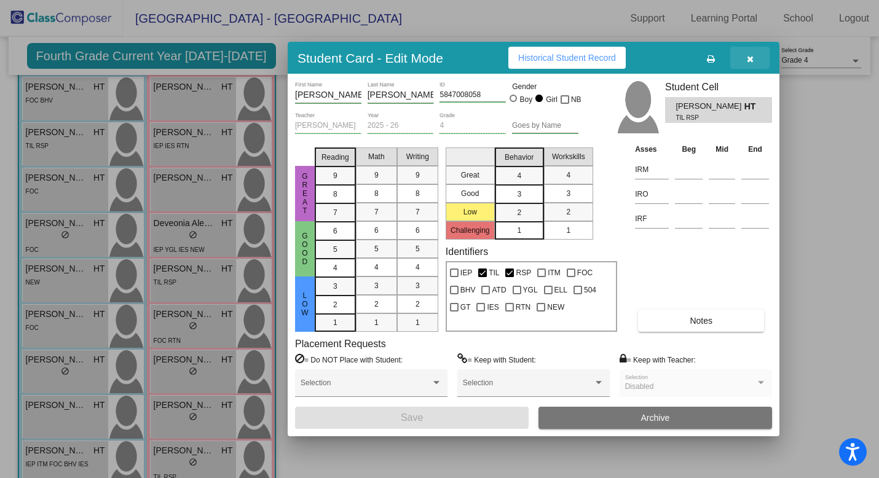
click at [751, 63] on icon "button" at bounding box center [750, 59] width 7 height 9
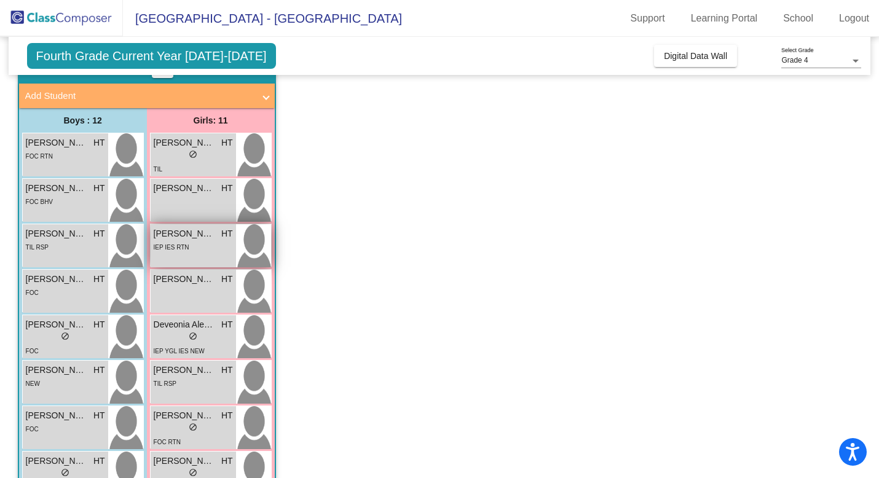
scroll to position [67, 0]
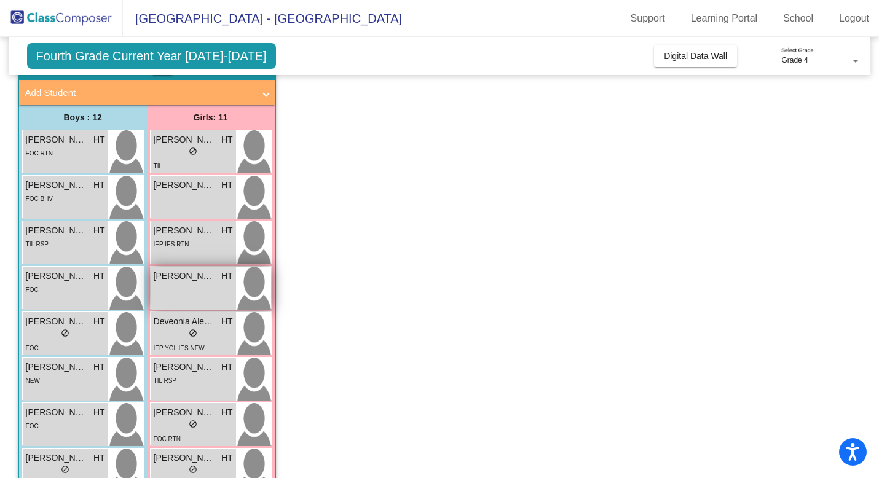
click at [188, 284] on div "[PERSON_NAME] HT lock do_not_disturb_alt" at bounding box center [193, 288] width 85 height 43
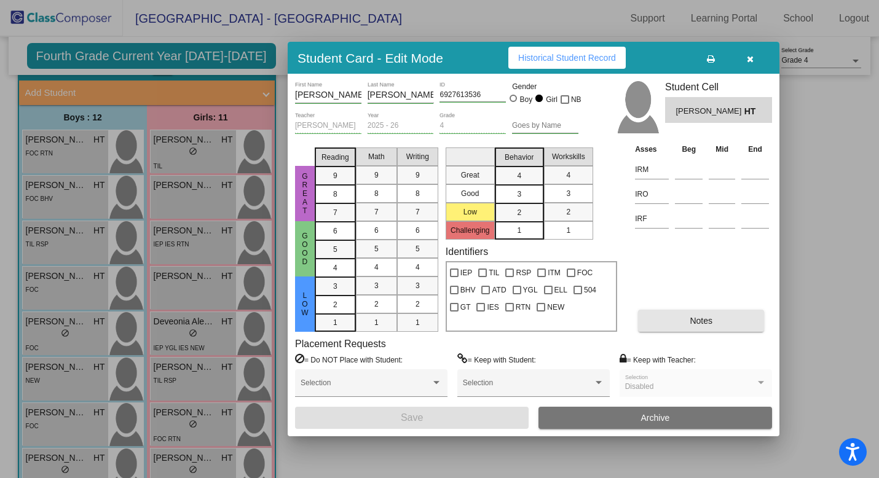
click at [692, 317] on span "Notes" at bounding box center [701, 321] width 23 height 10
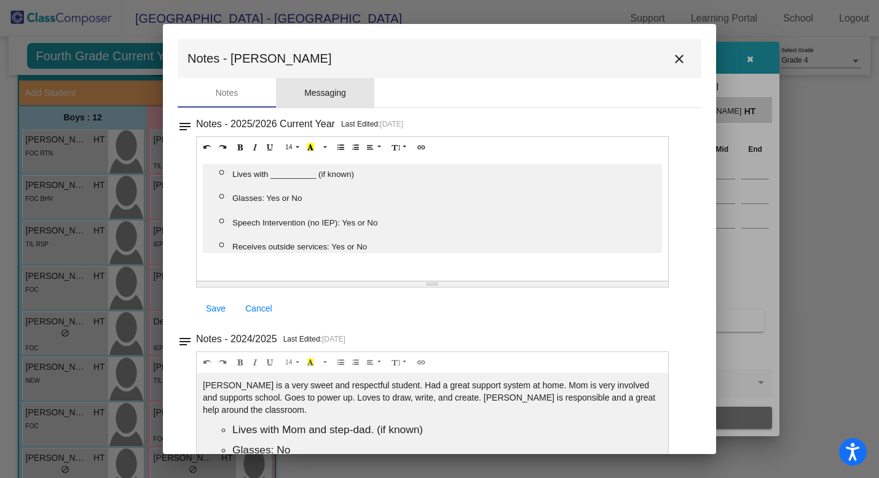
click at [335, 96] on div "Messaging" at bounding box center [325, 93] width 42 height 13
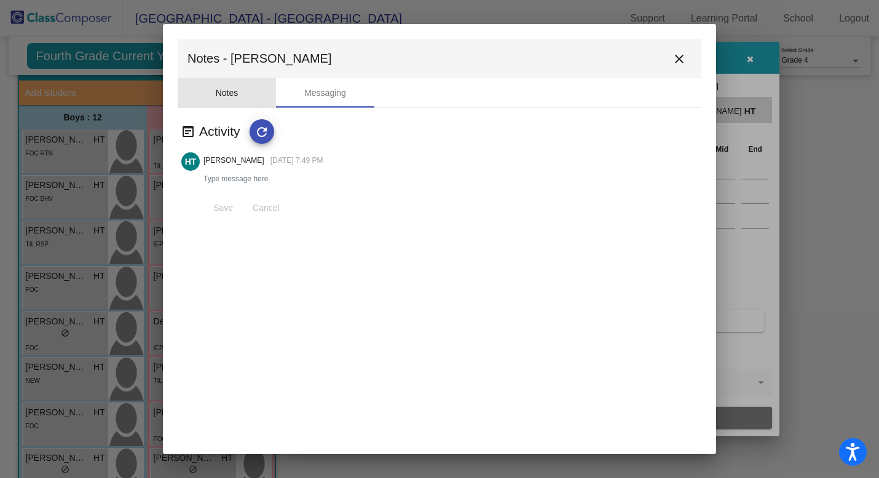
click at [239, 90] on div "Notes" at bounding box center [227, 93] width 98 height 30
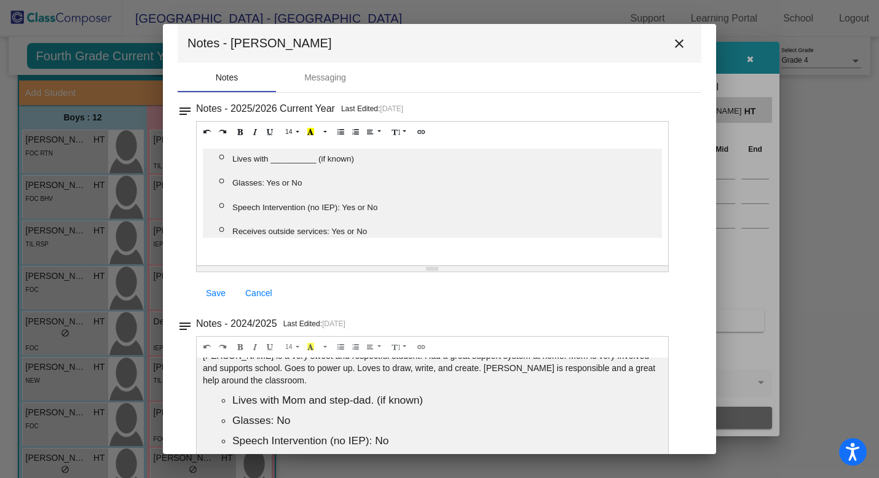
scroll to position [0, 0]
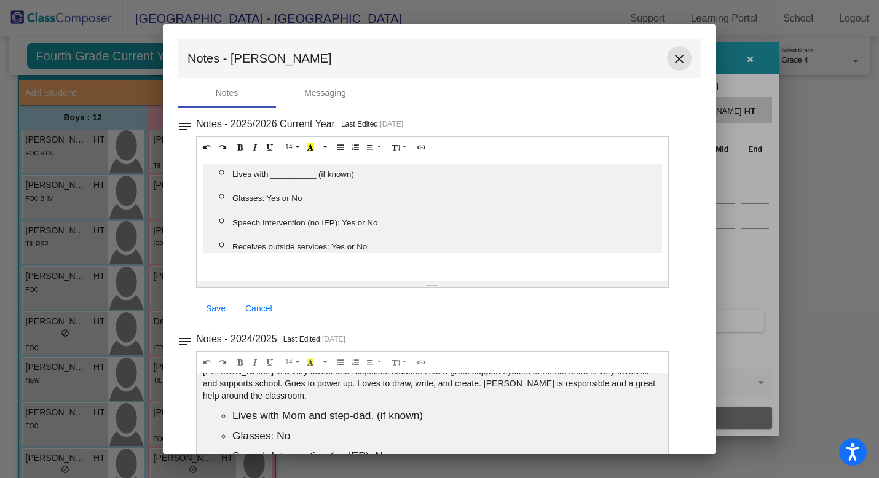
click at [673, 56] on mat-icon "close" at bounding box center [679, 59] width 15 height 15
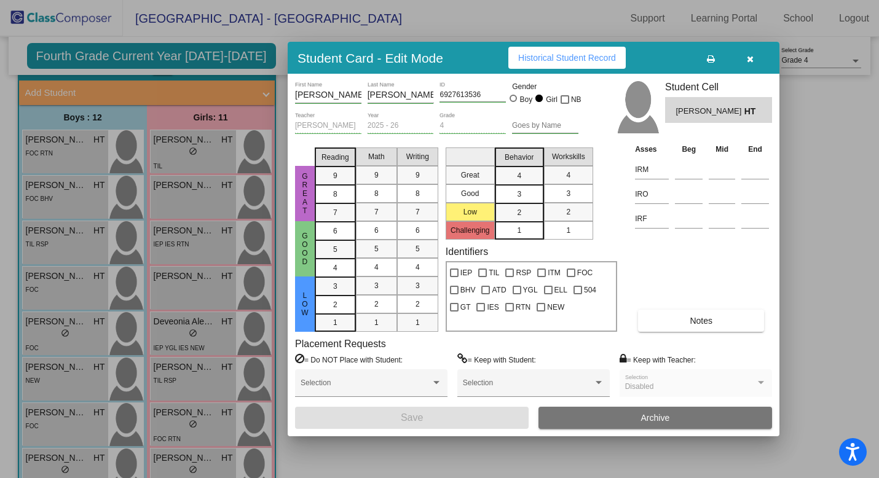
click at [750, 58] on icon "button" at bounding box center [750, 59] width 7 height 9
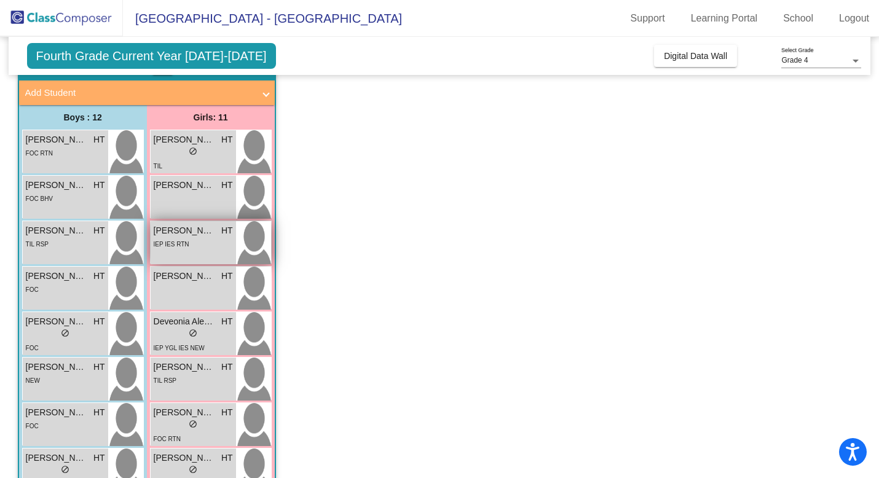
click at [182, 250] on div "IEP IES RTN" at bounding box center [172, 243] width 36 height 13
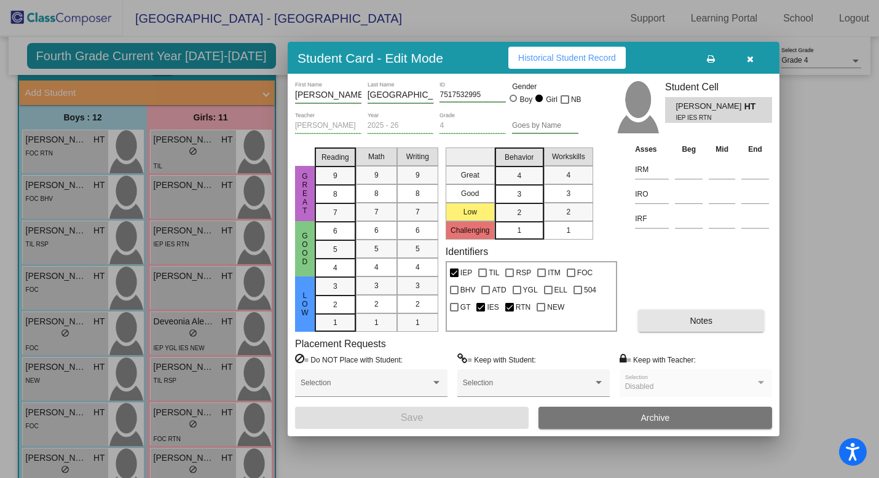
click at [695, 321] on span "Notes" at bounding box center [701, 321] width 23 height 10
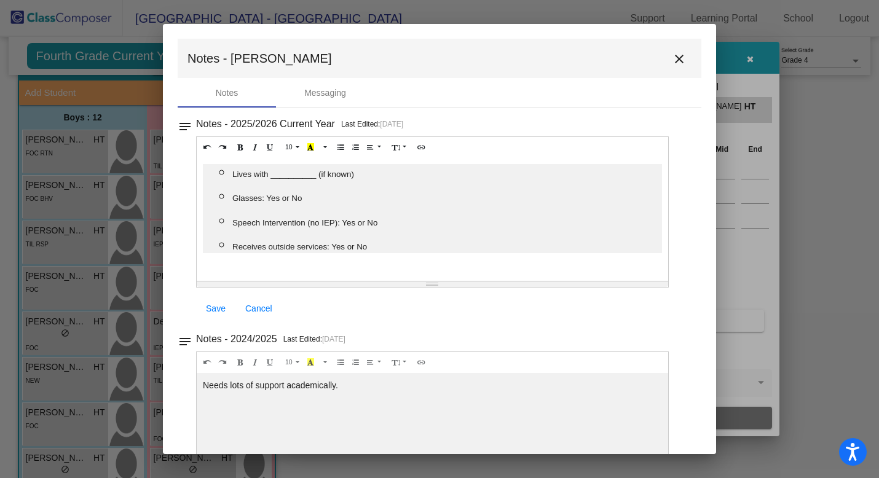
click at [674, 55] on mat-icon "close" at bounding box center [679, 59] width 15 height 15
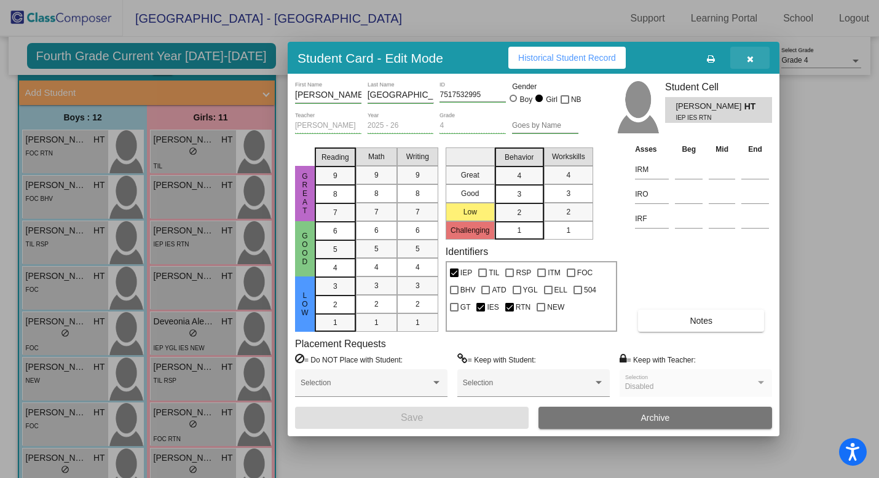
click at [752, 58] on icon "button" at bounding box center [750, 59] width 7 height 9
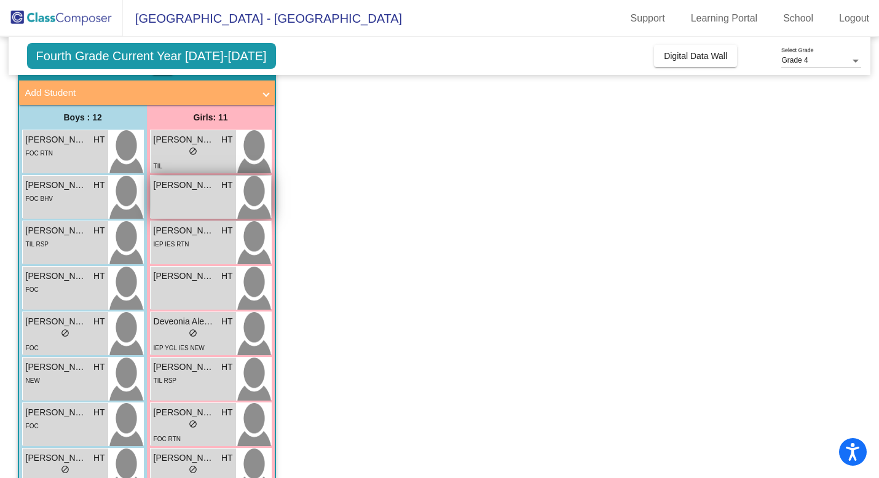
click at [205, 192] on div "[PERSON_NAME] HT lock do_not_disturb_alt" at bounding box center [193, 197] width 85 height 43
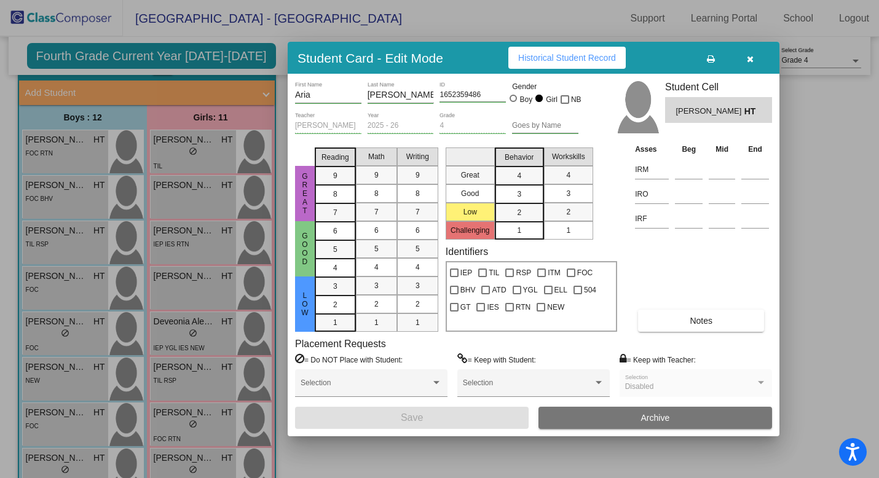
click at [722, 318] on button "Notes" at bounding box center [701, 321] width 126 height 22
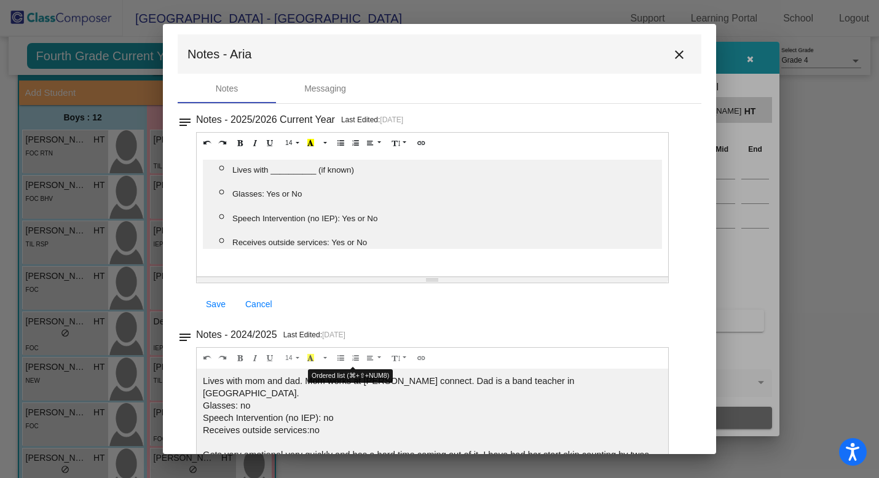
scroll to position [26, 0]
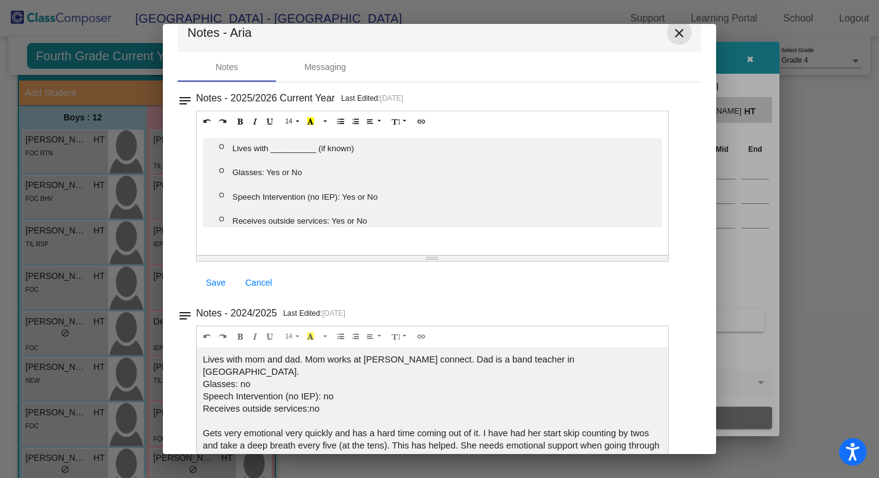
click at [672, 36] on mat-icon "close" at bounding box center [679, 33] width 15 height 15
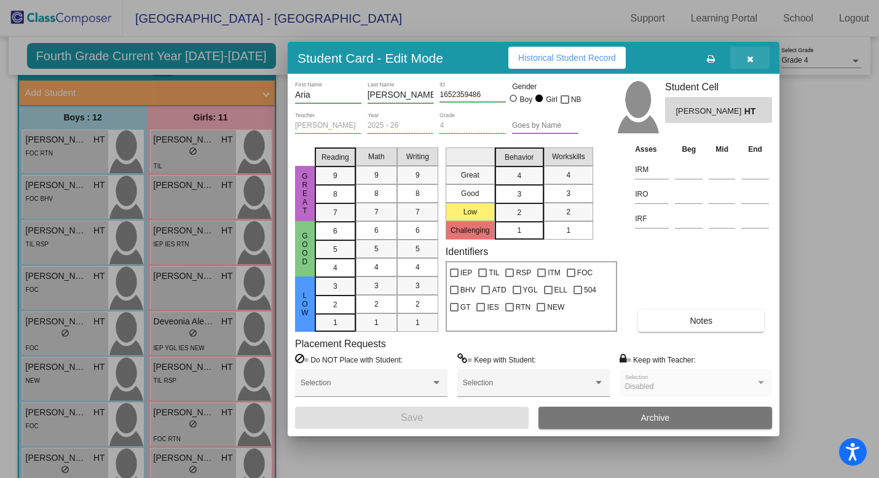
click at [749, 60] on icon "button" at bounding box center [750, 59] width 7 height 9
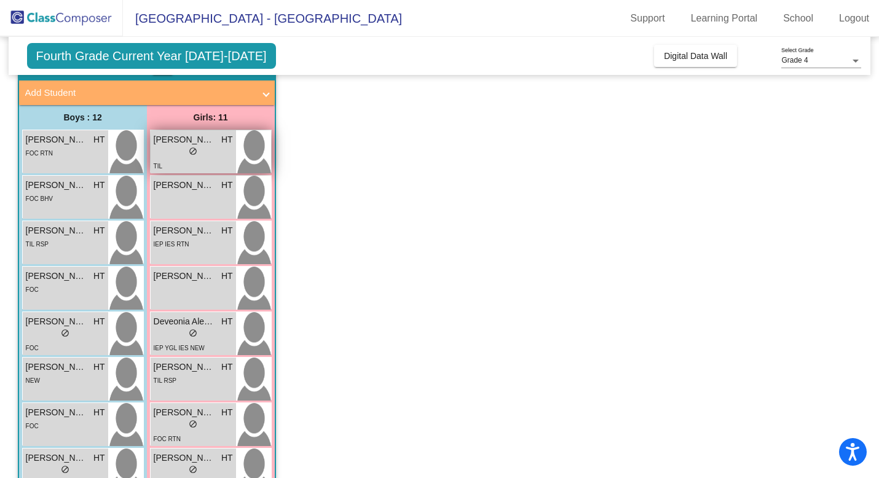
click at [210, 148] on div "lock do_not_disturb_alt" at bounding box center [193, 152] width 79 height 13
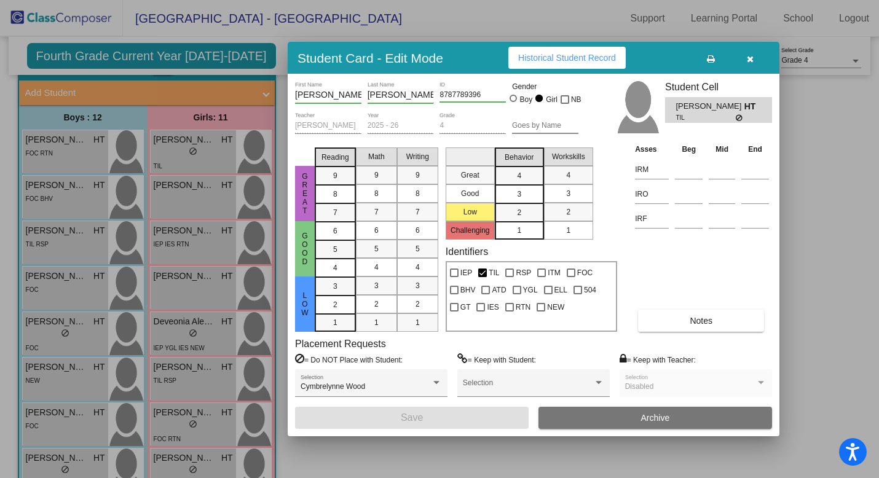
click at [692, 305] on div "Asses Beg Mid End IRM IRO IRF Notes" at bounding box center [702, 237] width 140 height 189
click at [692, 320] on span "Notes" at bounding box center [701, 321] width 23 height 10
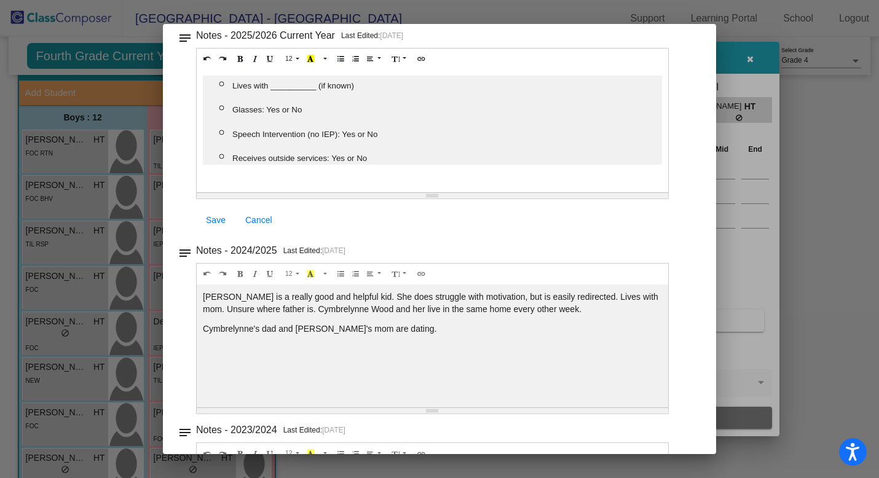
scroll to position [0, 0]
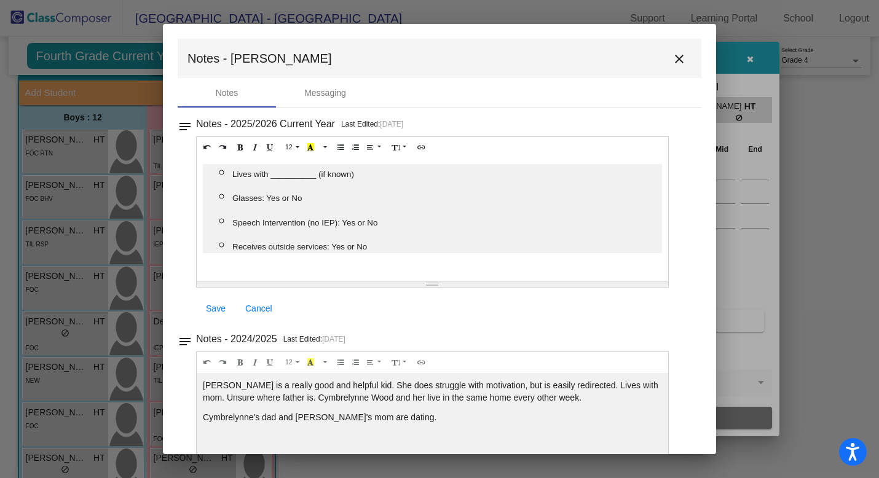
click at [672, 56] on mat-icon "close" at bounding box center [679, 59] width 15 height 15
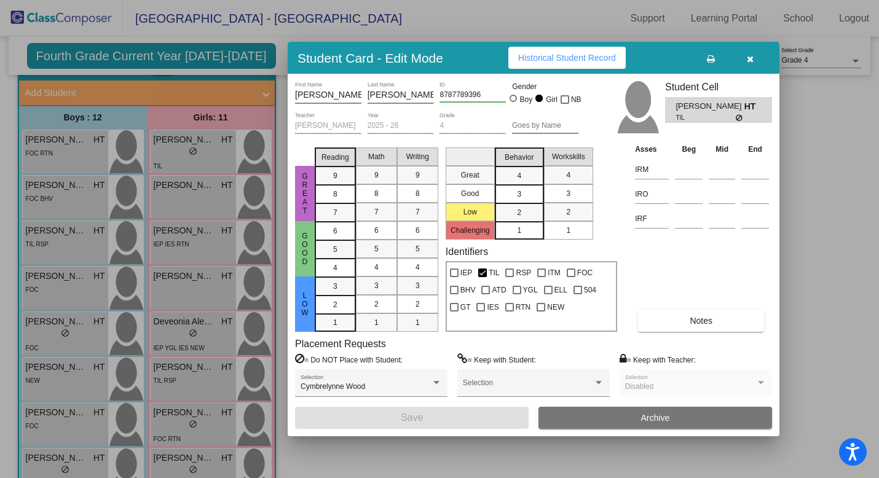
click at [584, 56] on span "Historical Student Record" at bounding box center [567, 58] width 98 height 10
click at [756, 63] on button "button" at bounding box center [750, 58] width 39 height 22
